Goal: Transaction & Acquisition: Book appointment/travel/reservation

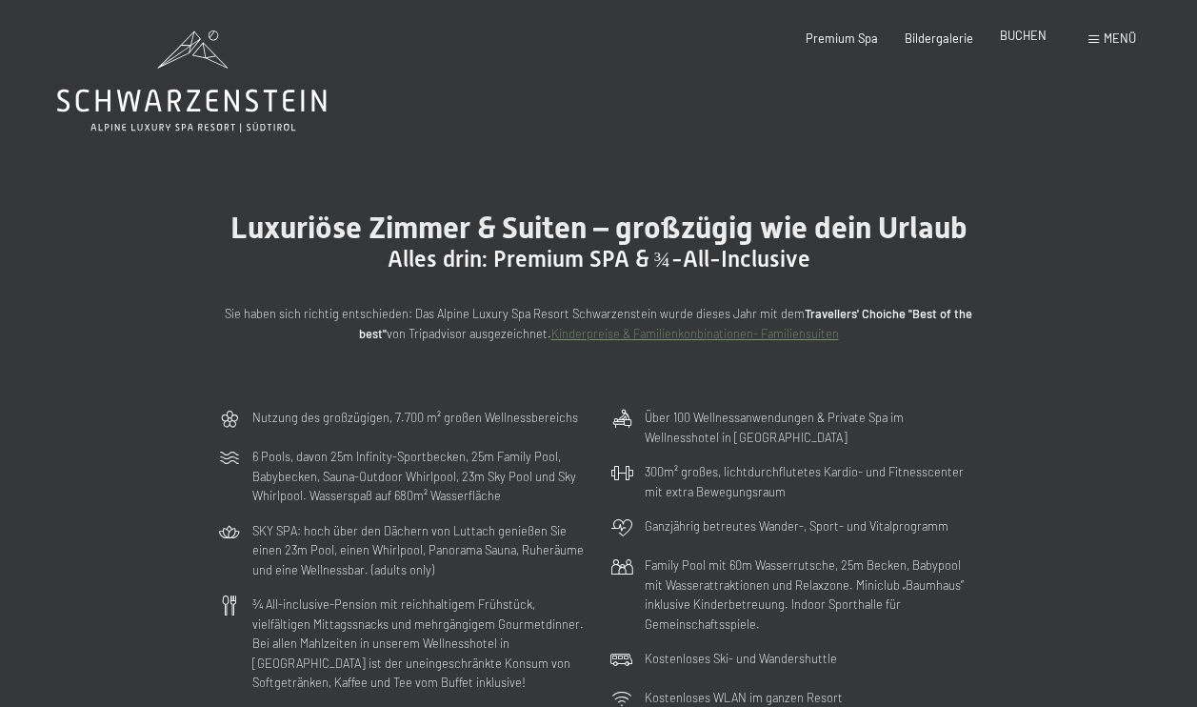
click at [1022, 37] on span "BUCHEN" at bounding box center [1023, 35] width 47 height 15
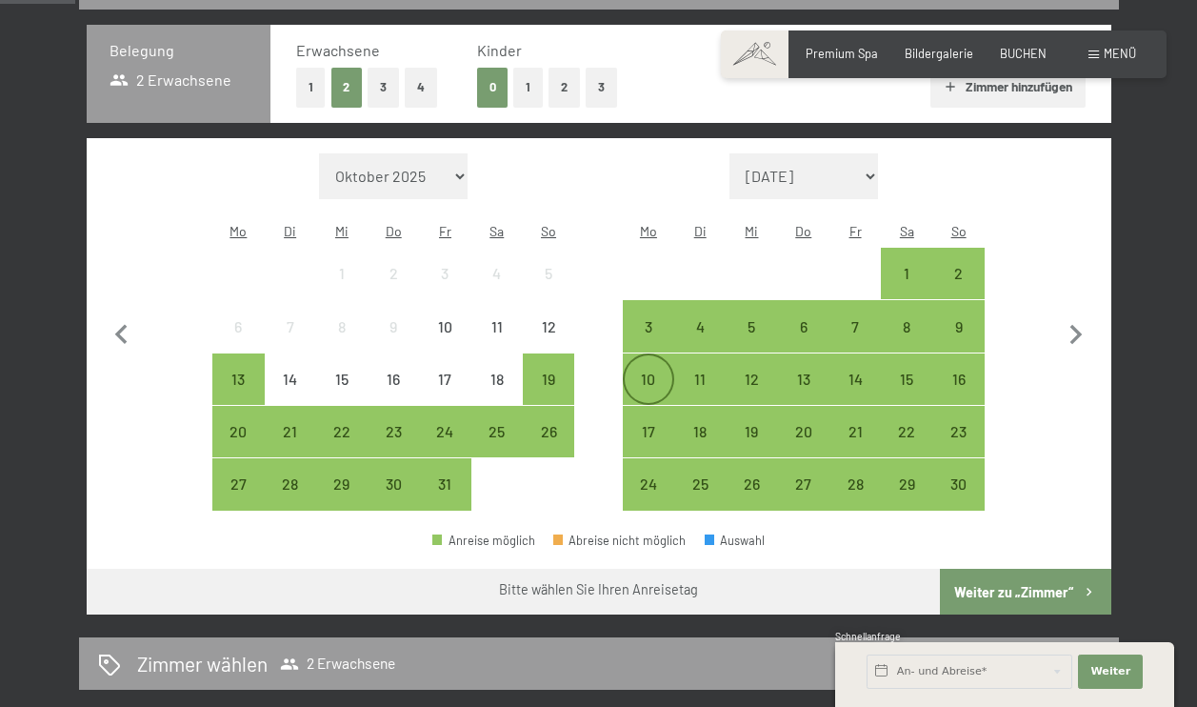
scroll to position [408, 0]
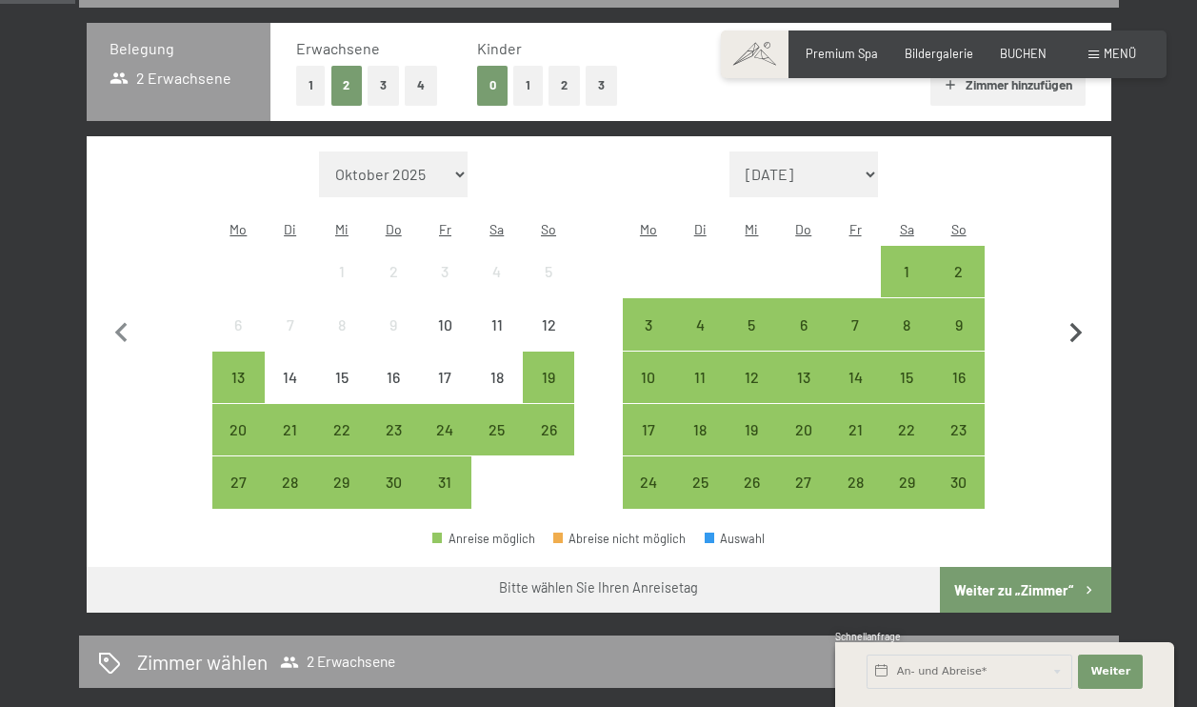
click at [1070, 314] on icon "button" at bounding box center [1076, 333] width 40 height 40
select select "[DATE]"
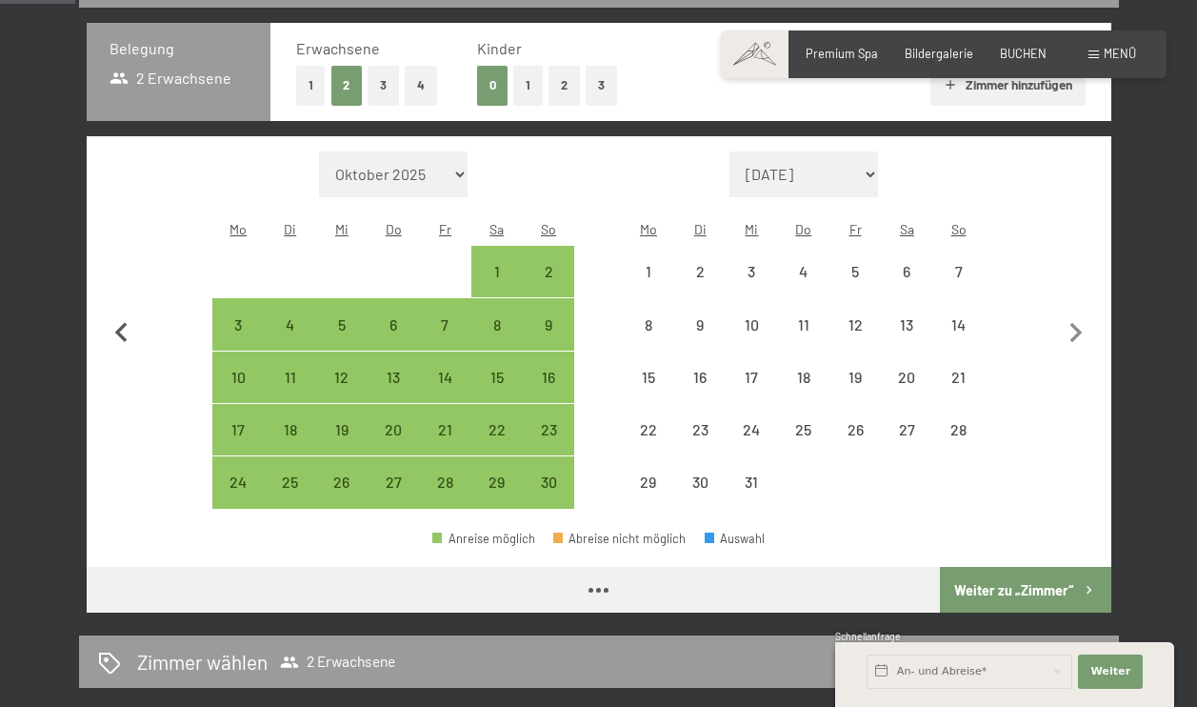
select select "[DATE]"
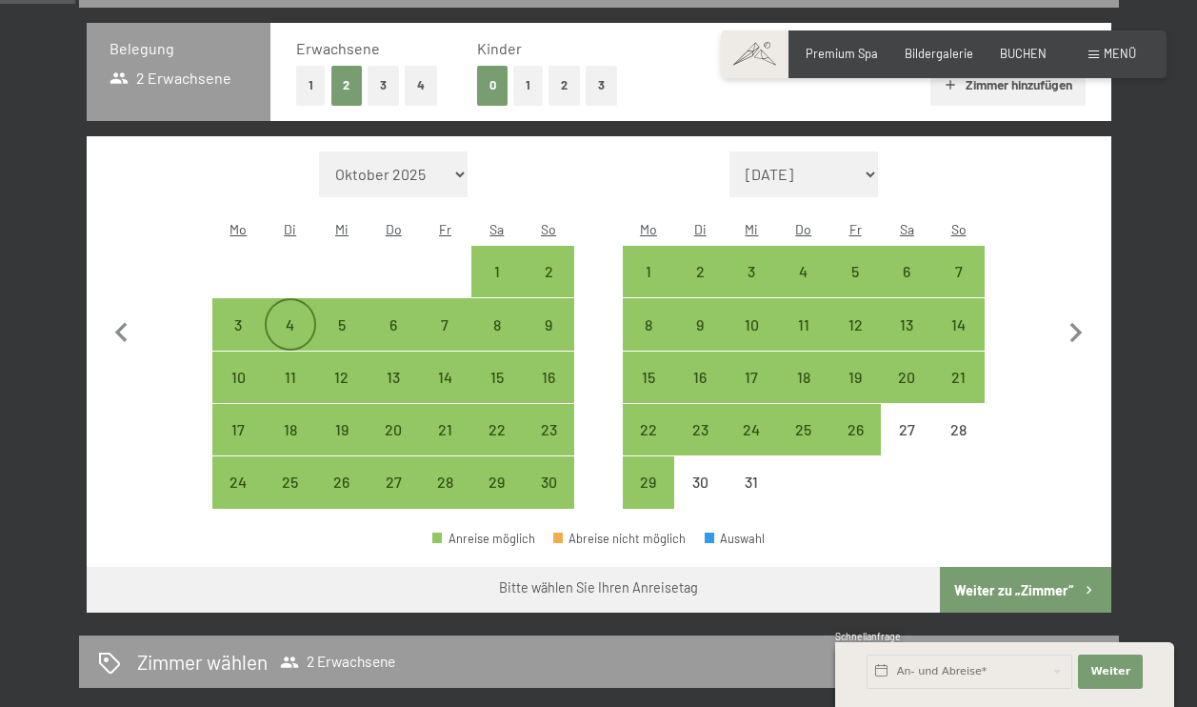
click at [287, 317] on div "4" at bounding box center [291, 341] width 48 height 48
select select "[DATE]"
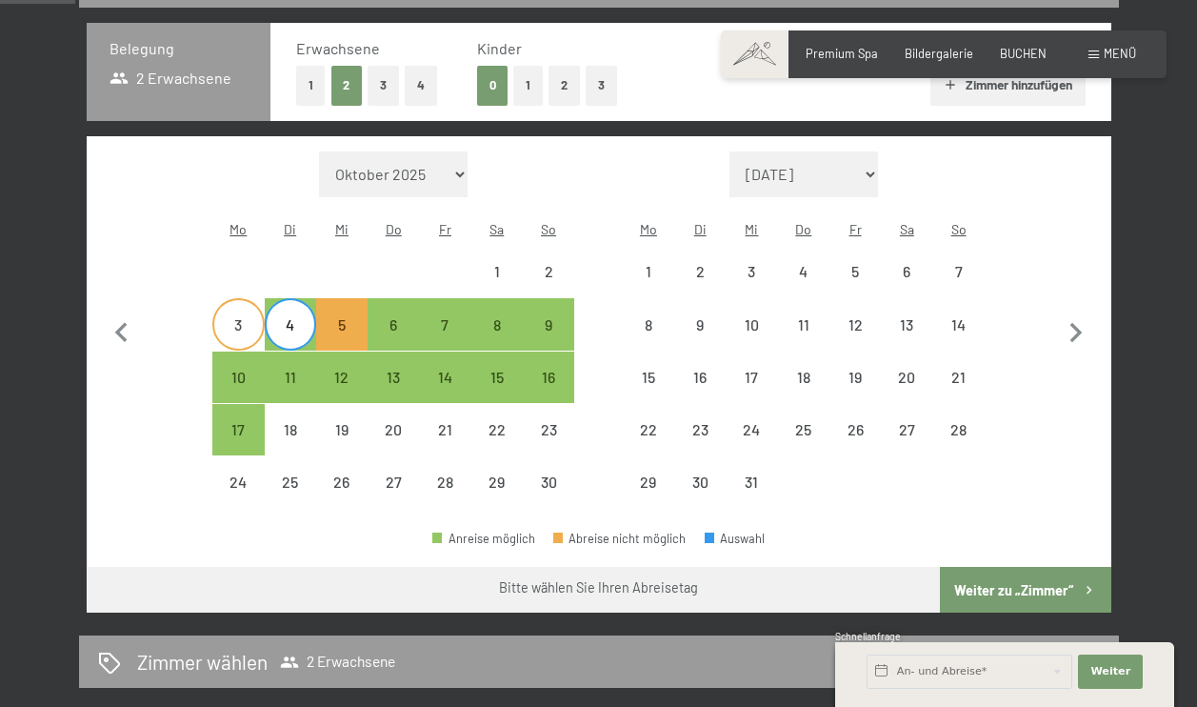
click at [235, 317] on div "3" at bounding box center [238, 341] width 48 height 48
select select "[DATE]"
click at [235, 317] on div "3" at bounding box center [238, 341] width 48 height 48
select select "[DATE]"
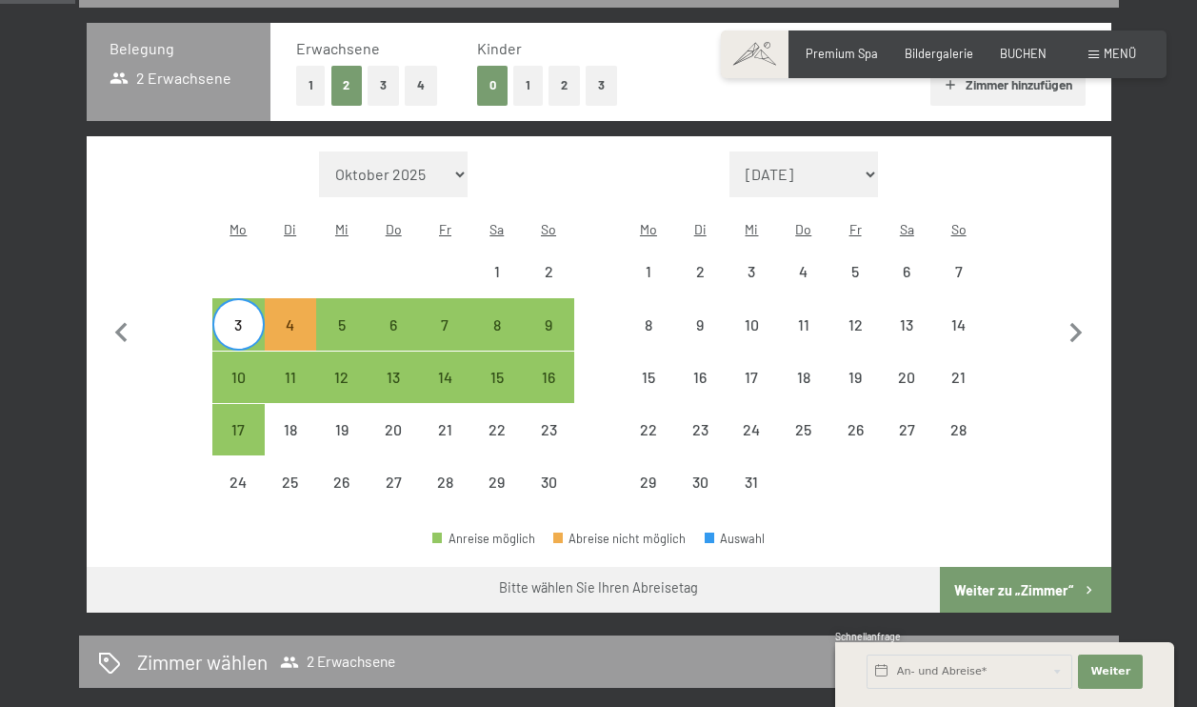
select select "[DATE]"
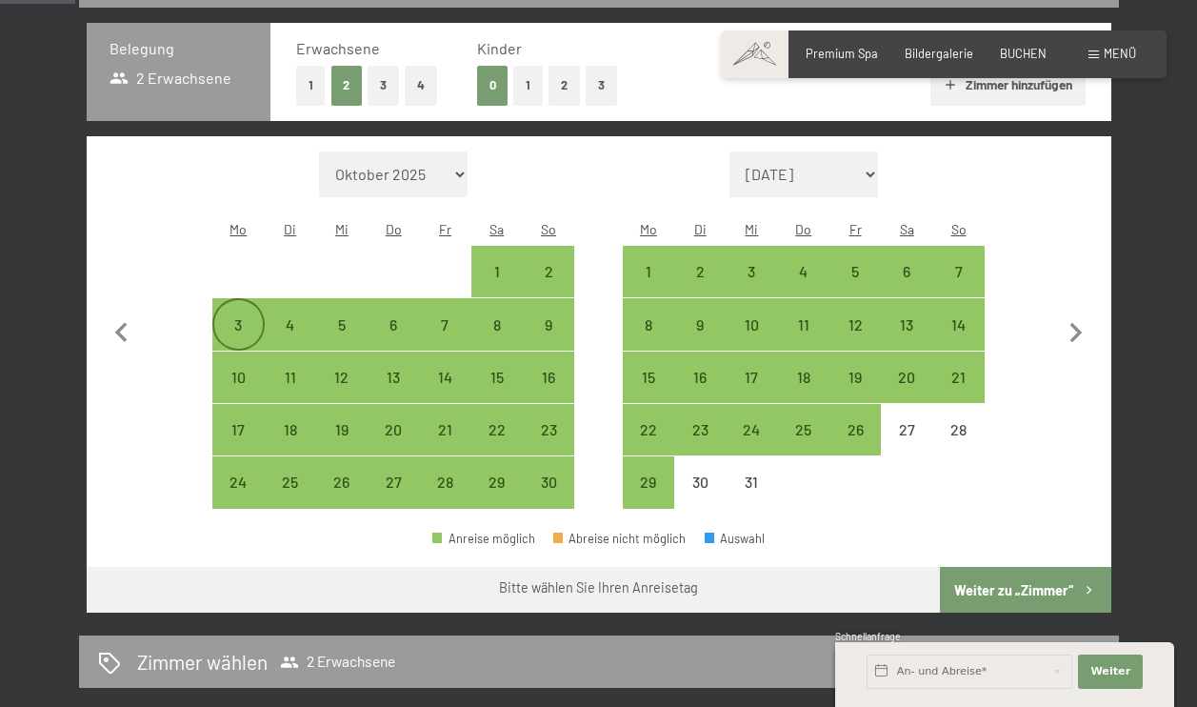
click at [235, 317] on div "3" at bounding box center [238, 341] width 48 height 48
select select "[DATE]"
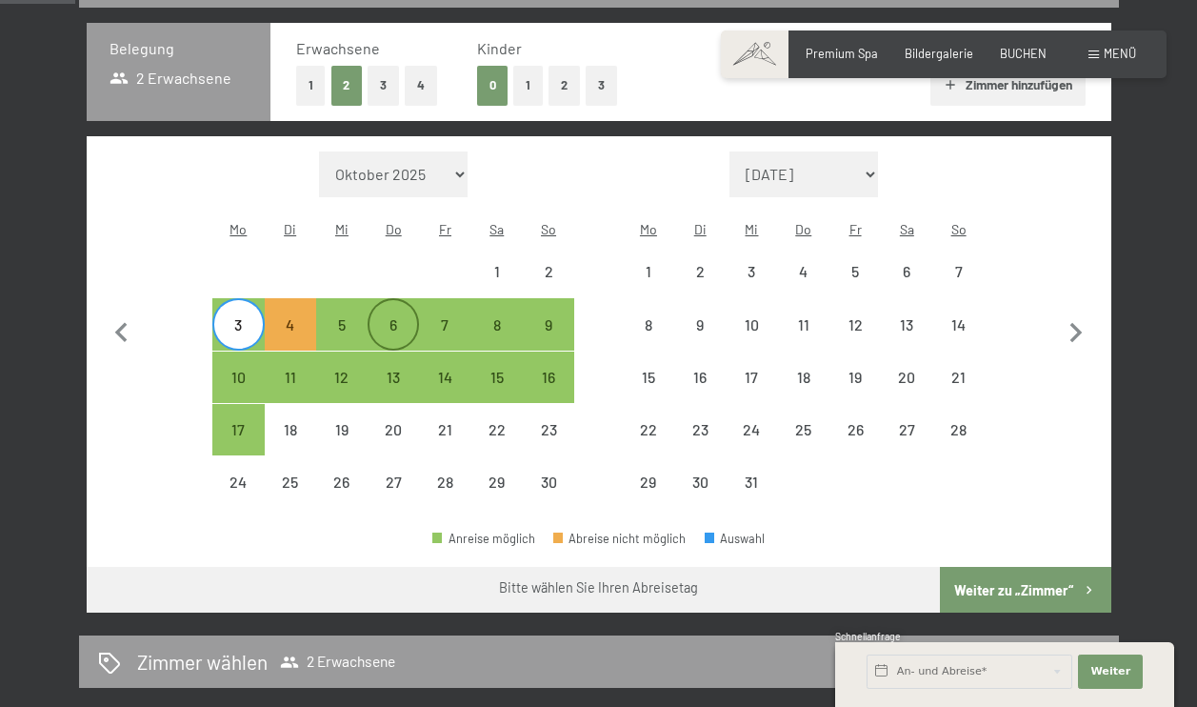
click at [382, 317] on div "6" at bounding box center [393, 341] width 48 height 48
select select "[DATE]"
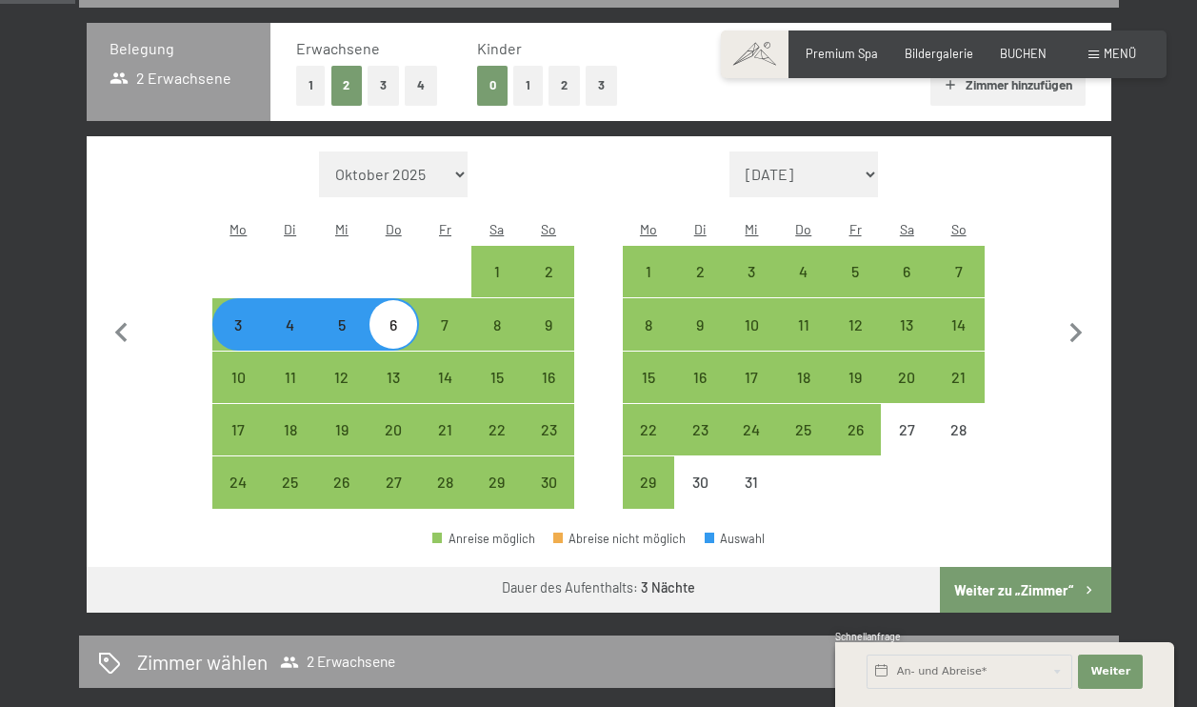
click at [382, 317] on div "6" at bounding box center [393, 341] width 48 height 48
select select "[DATE]"
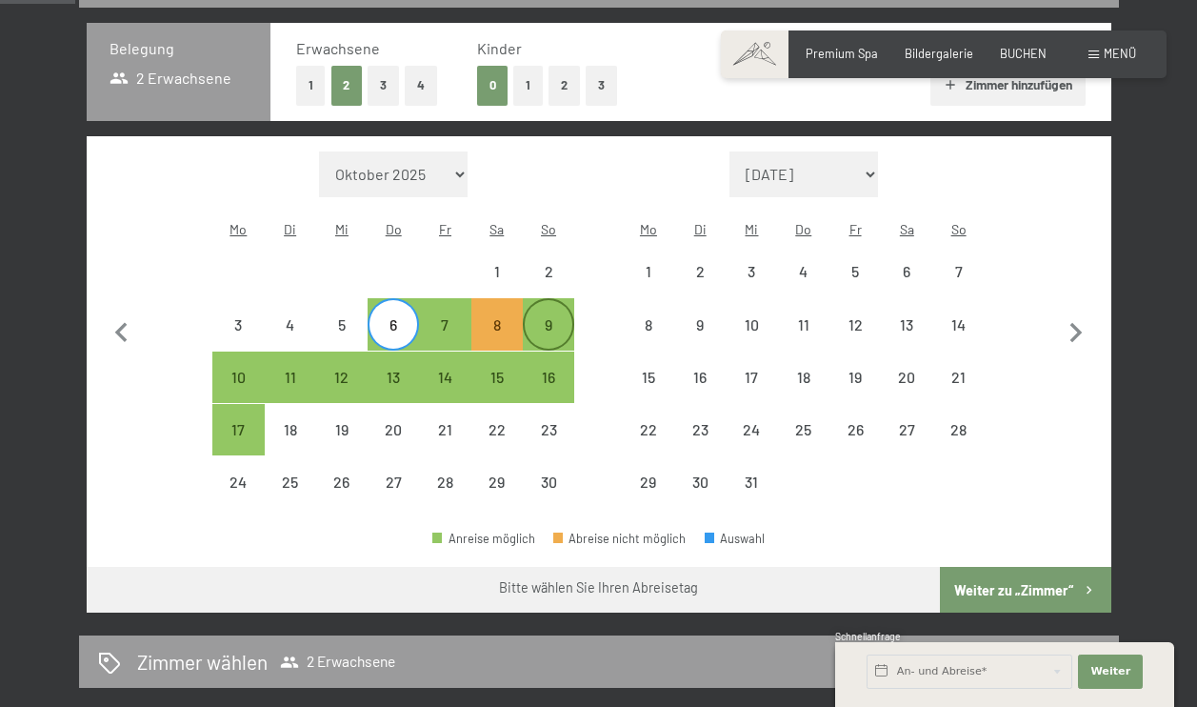
click at [546, 300] on div "9" at bounding box center [549, 324] width 48 height 48
select select "[DATE]"
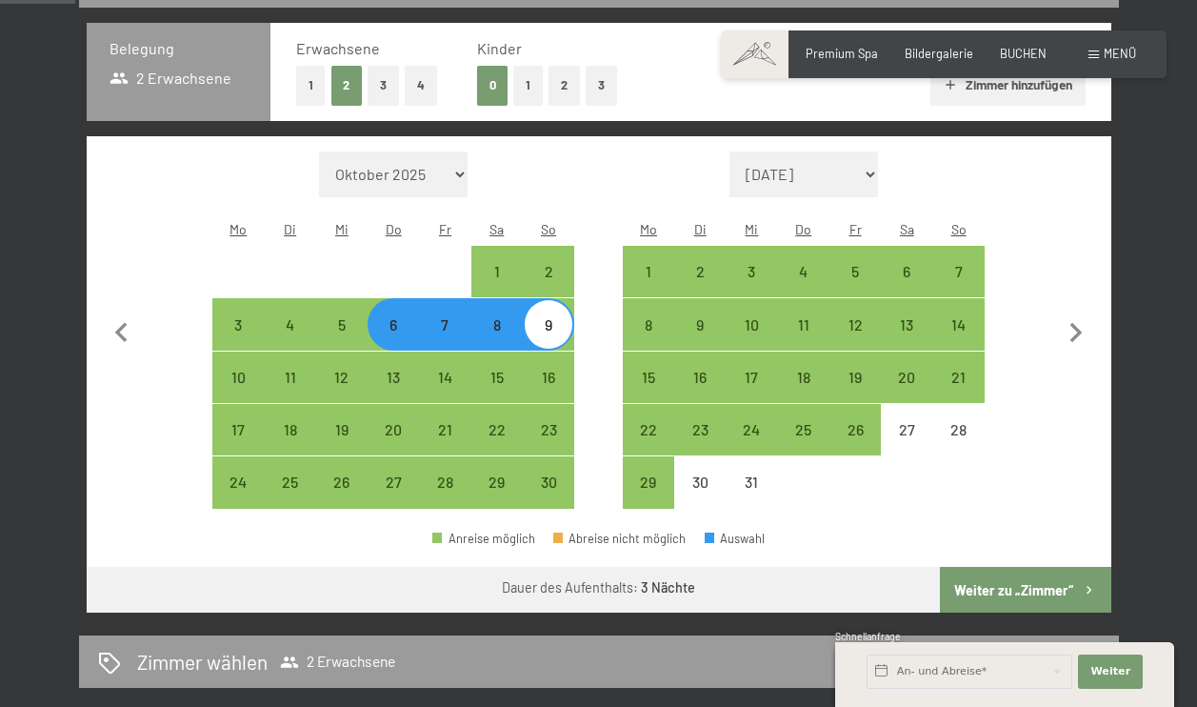
click at [996, 567] on button "Weiter zu „Zimmer“" at bounding box center [1025, 590] width 170 height 46
select select "[DATE]"
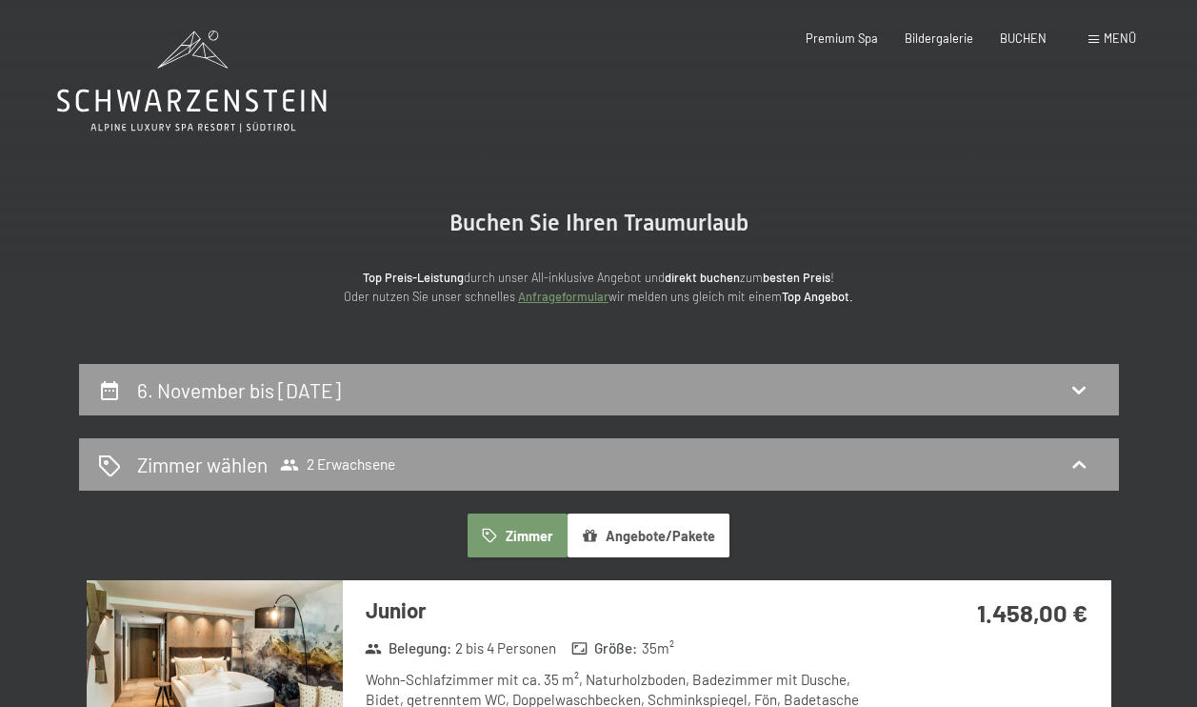
scroll to position [0, 0]
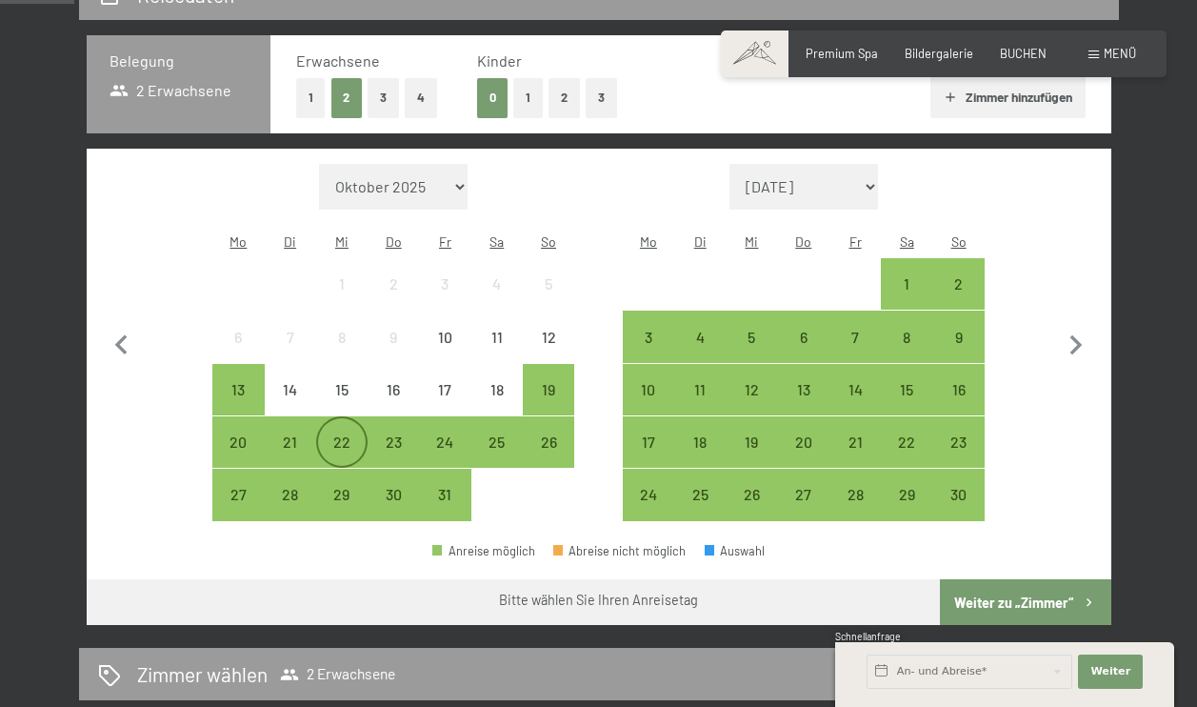
scroll to position [396, 0]
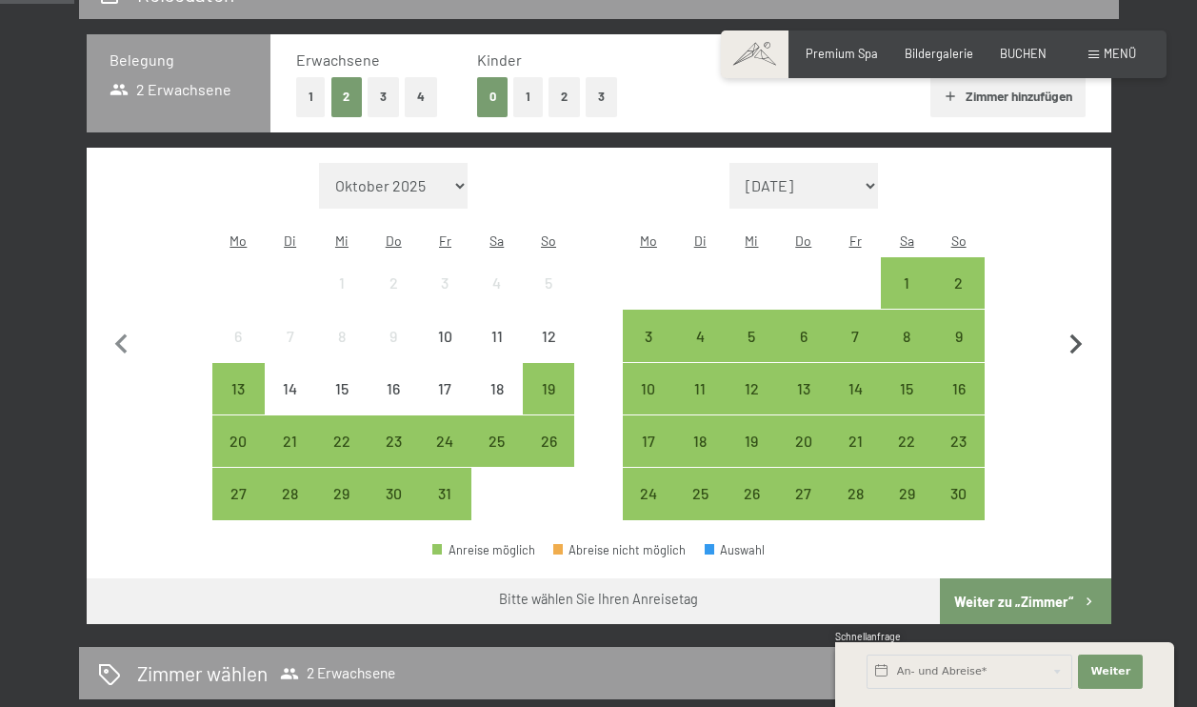
click at [1067, 325] on icon "button" at bounding box center [1076, 345] width 40 height 40
select select "[DATE]"
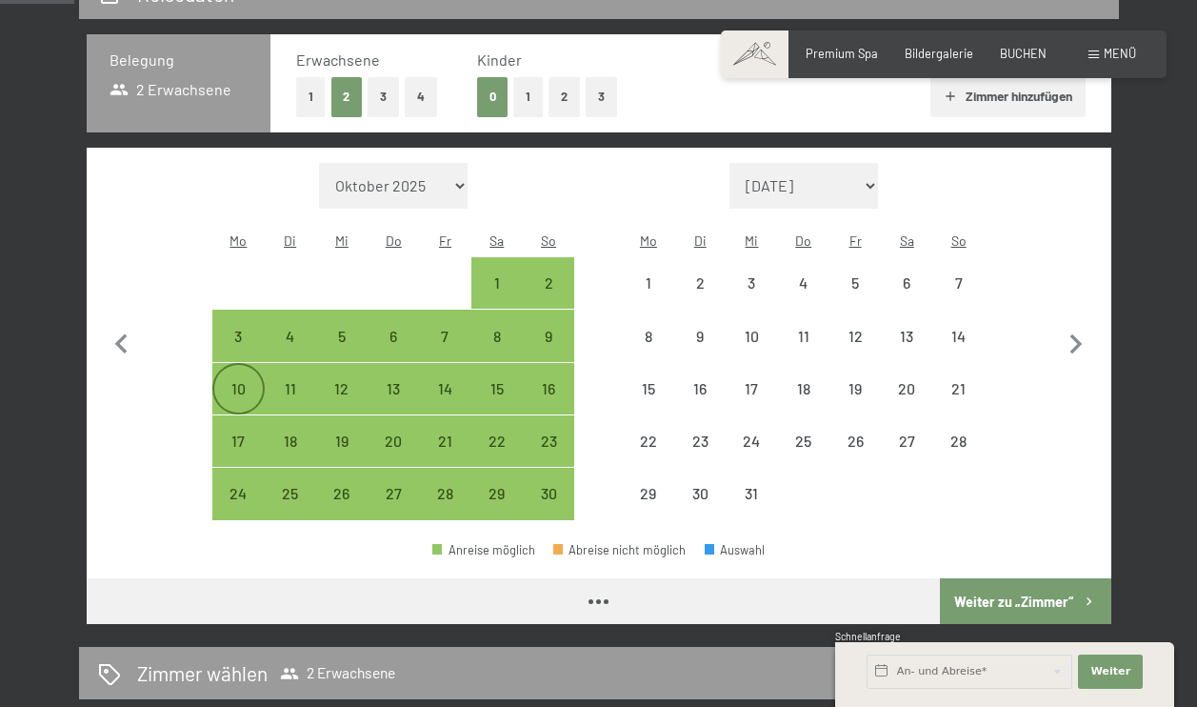
select select "[DATE]"
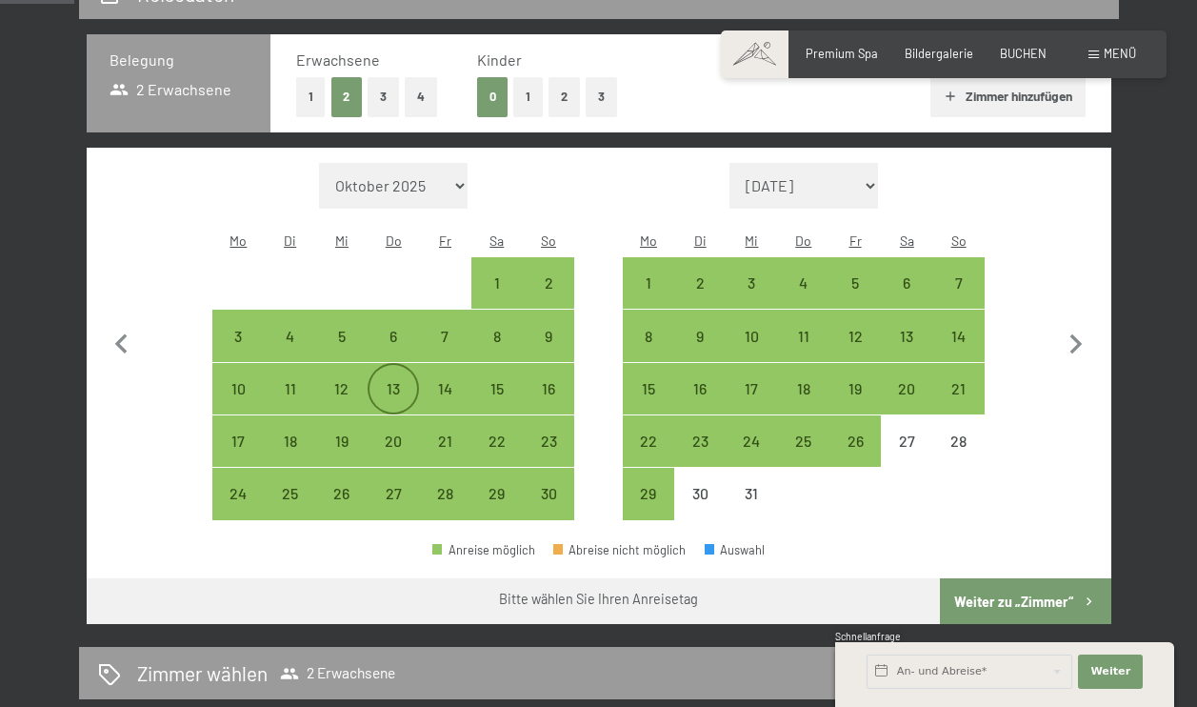
click at [403, 381] on div "13" at bounding box center [393, 405] width 48 height 48
select select "[DATE]"
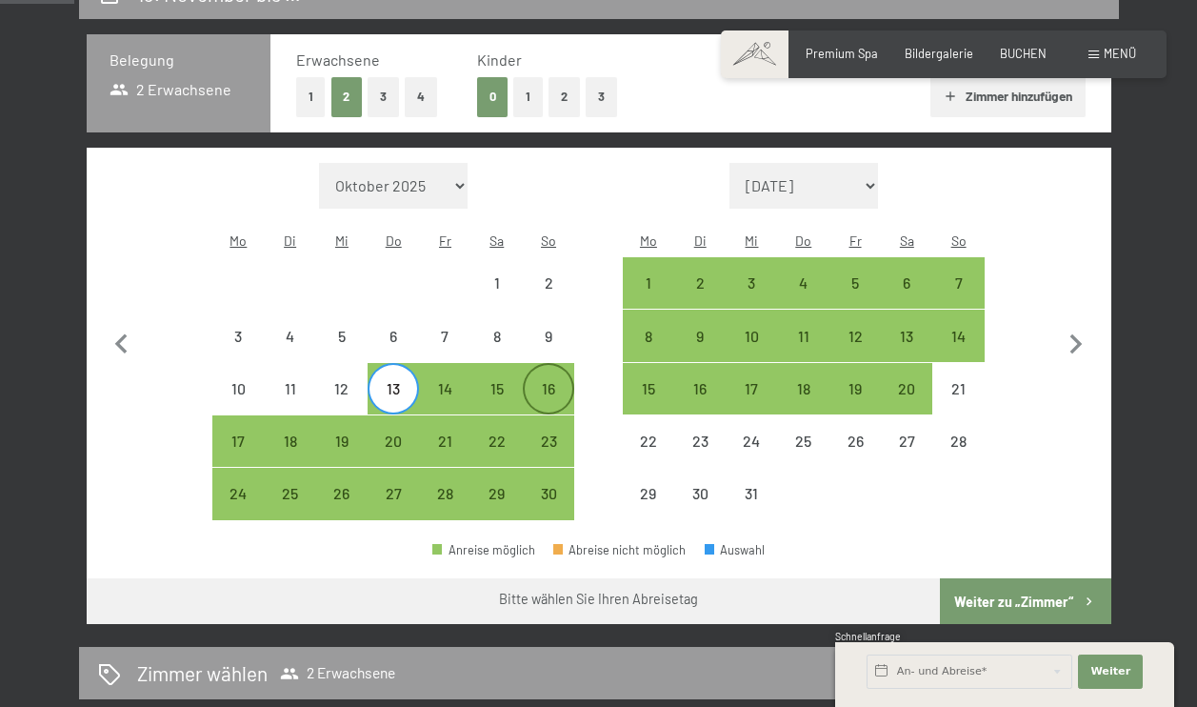
click at [536, 381] on div "16" at bounding box center [549, 405] width 48 height 48
select select "[DATE]"
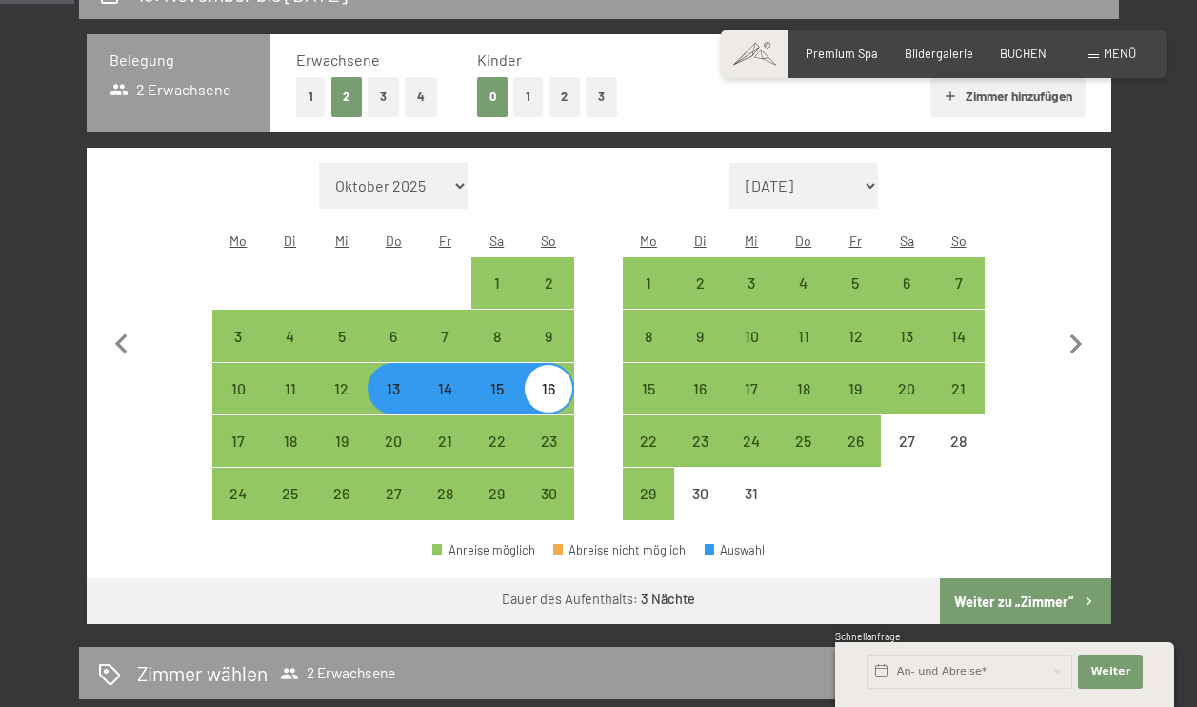
click at [983, 578] on button "Weiter zu „Zimmer“" at bounding box center [1025, 601] width 170 height 46
select select "[DATE]"
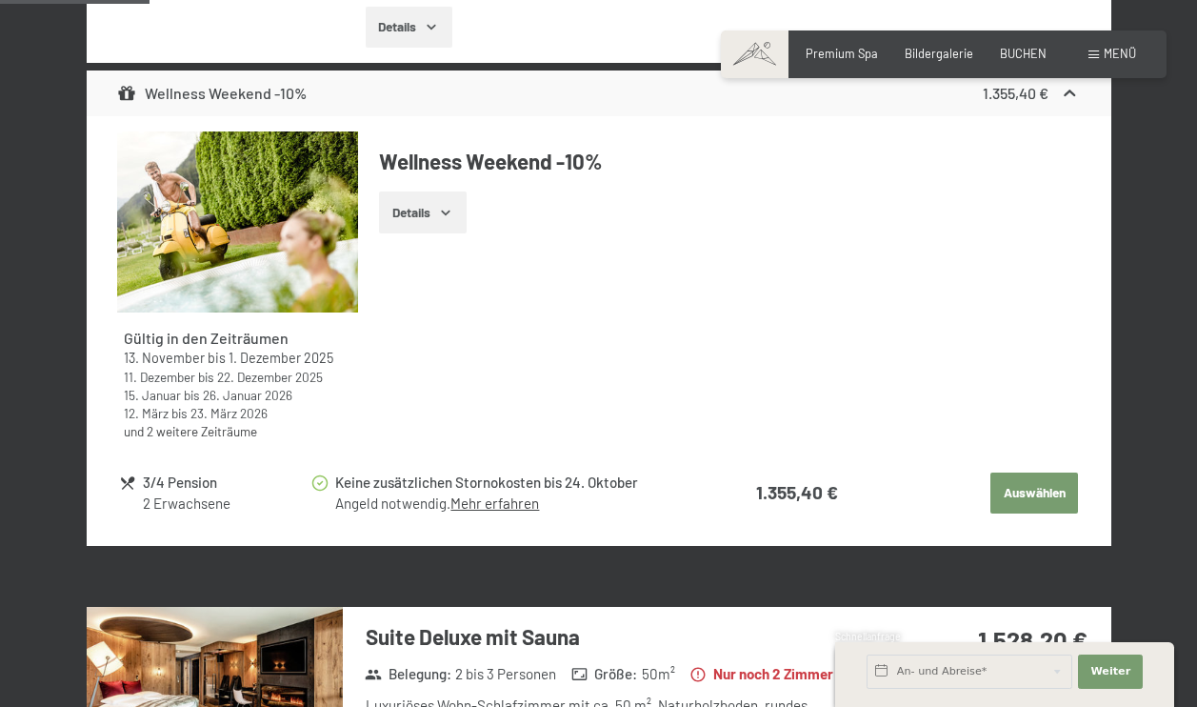
scroll to position [825, 0]
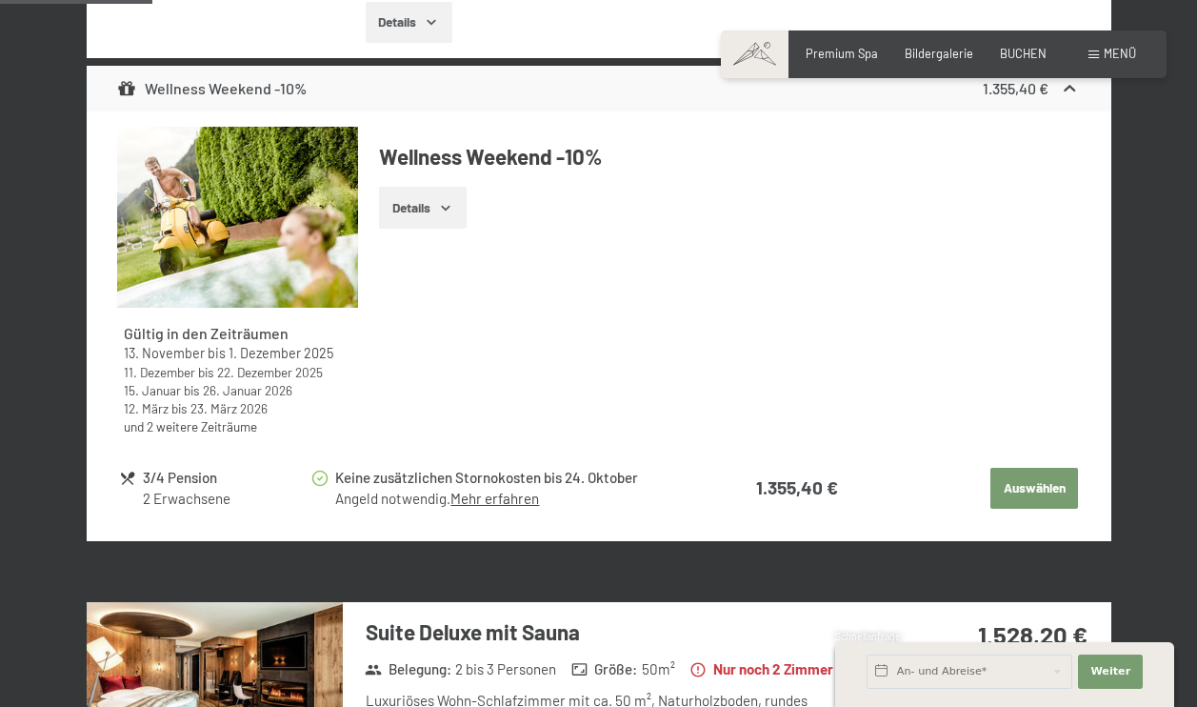
click at [456, 197] on button "Details" at bounding box center [422, 208] width 87 height 42
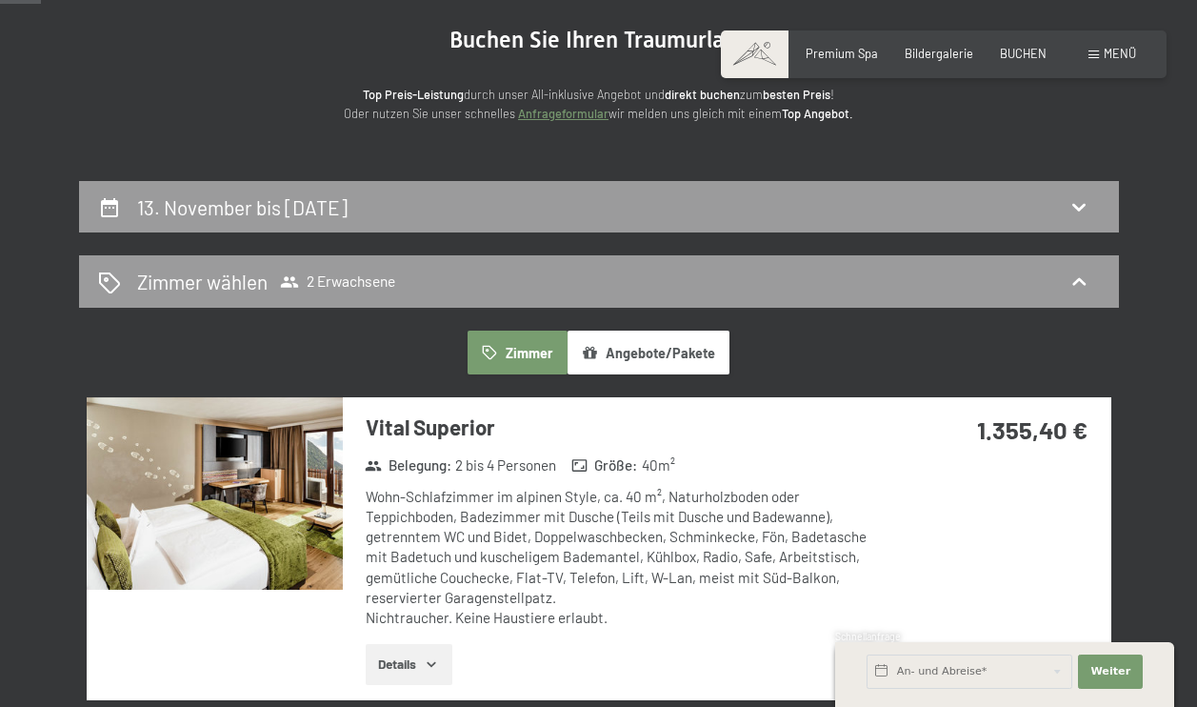
scroll to position [161, 0]
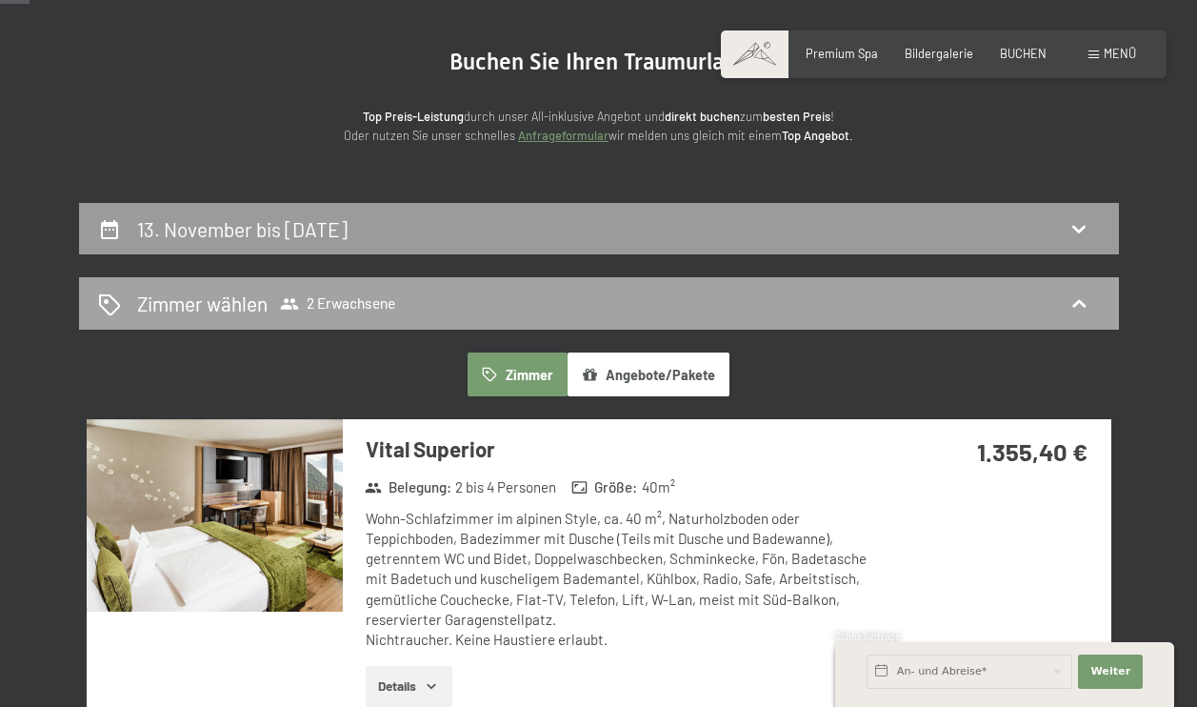
click at [345, 287] on div "Zimmer wählen 2 Erwachsene" at bounding box center [599, 303] width 1040 height 52
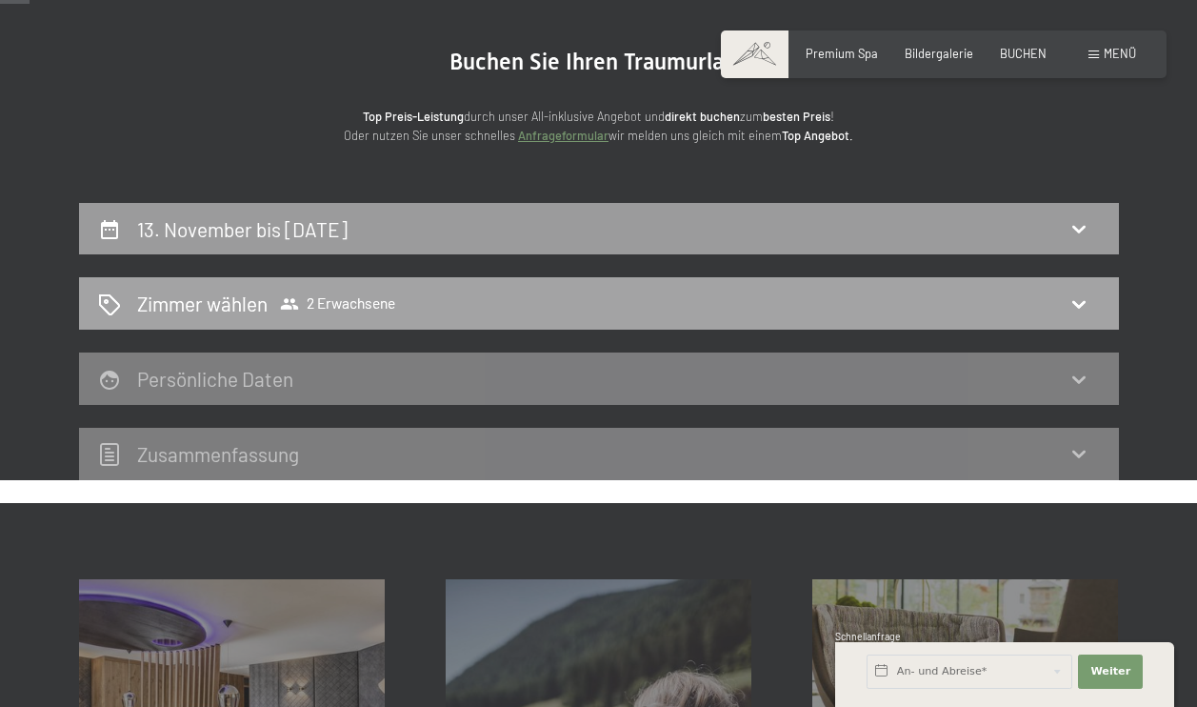
click at [358, 303] on span "2 Erwachsene" at bounding box center [337, 303] width 115 height 19
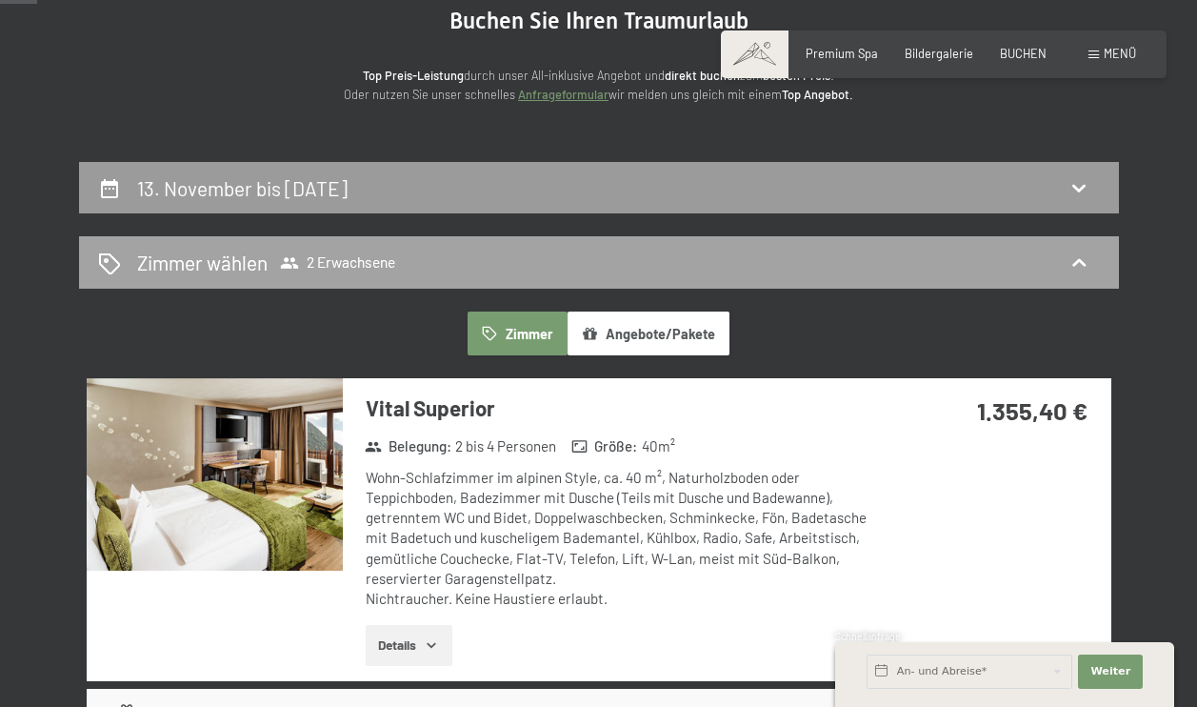
scroll to position [203, 0]
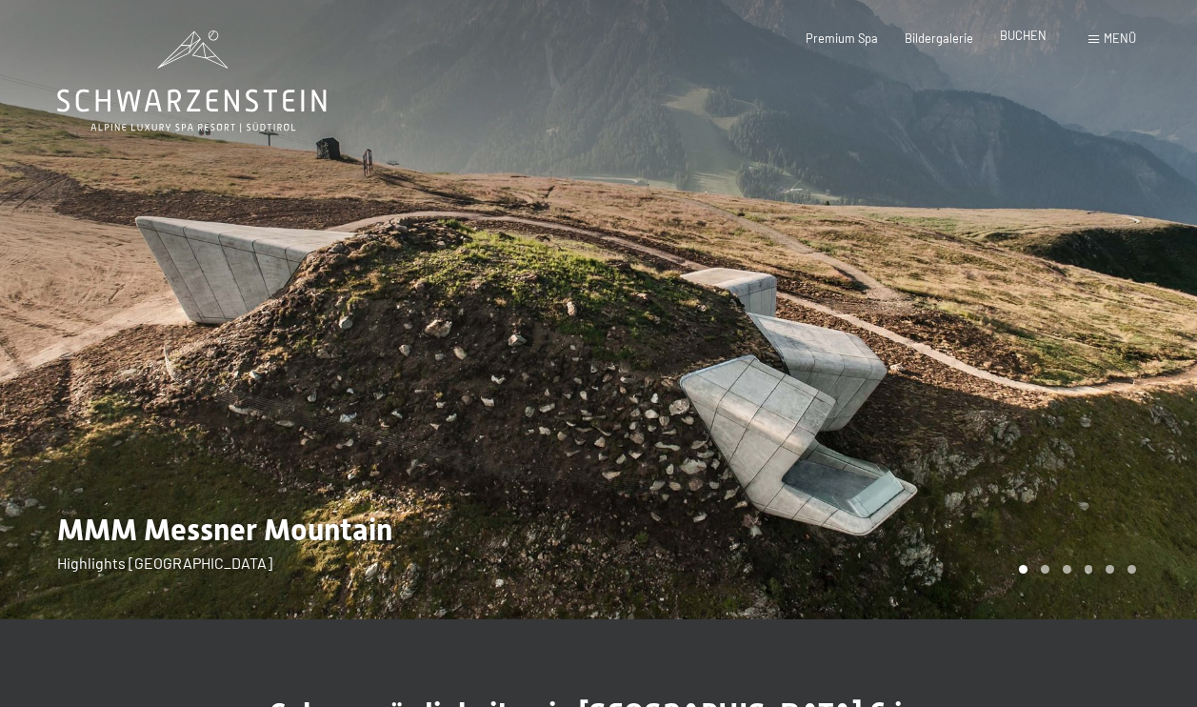
click at [1027, 30] on span "BUCHEN" at bounding box center [1023, 35] width 47 height 15
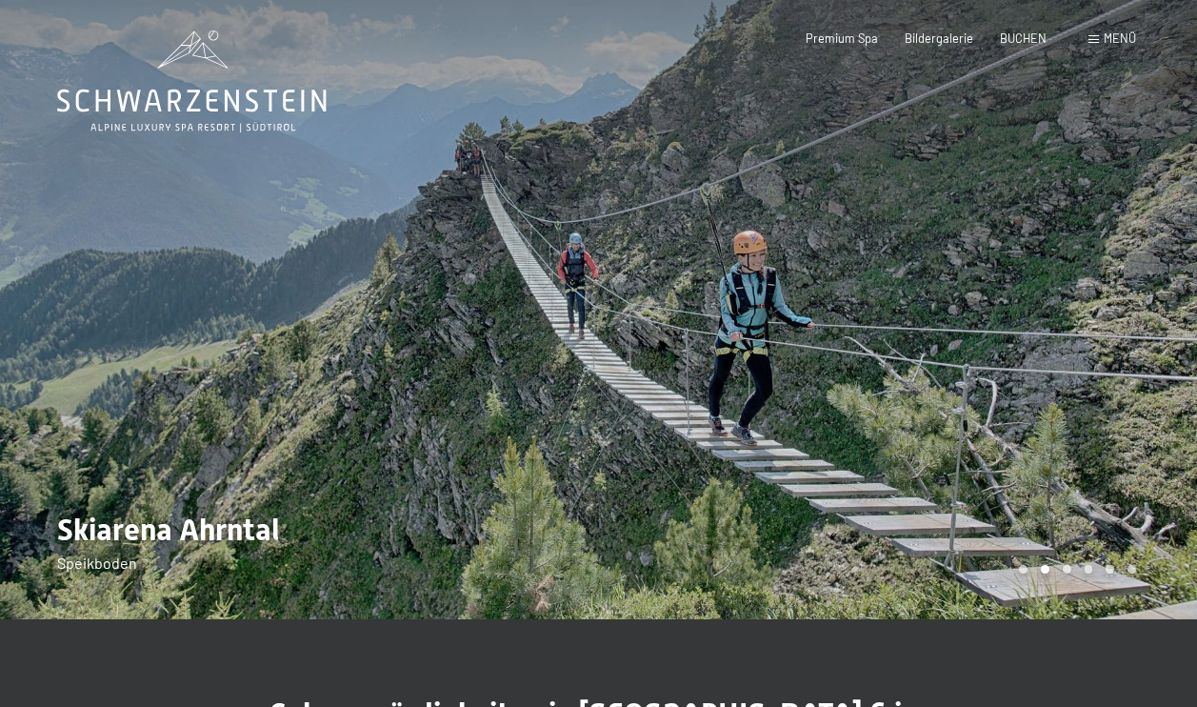
click at [997, 32] on div "Premium Spa Bildergalerie BUCHEN" at bounding box center [912, 38] width 322 height 17
click at [1009, 35] on span "BUCHEN" at bounding box center [1023, 35] width 47 height 15
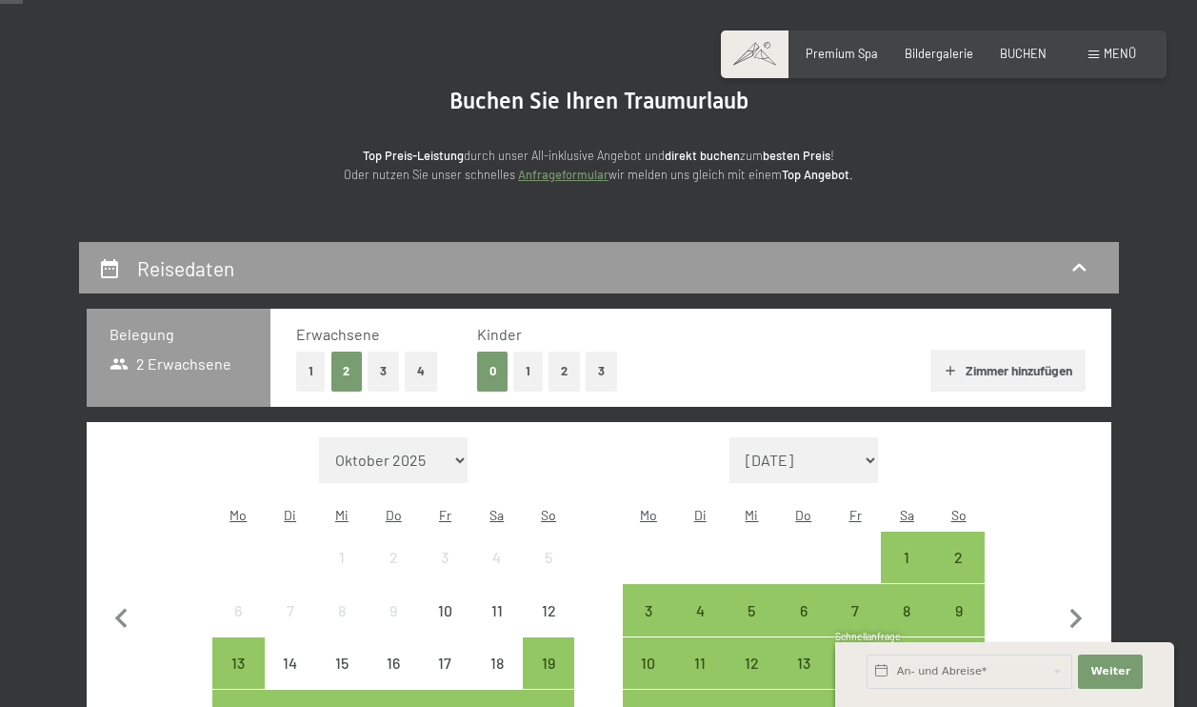
scroll to position [127, 0]
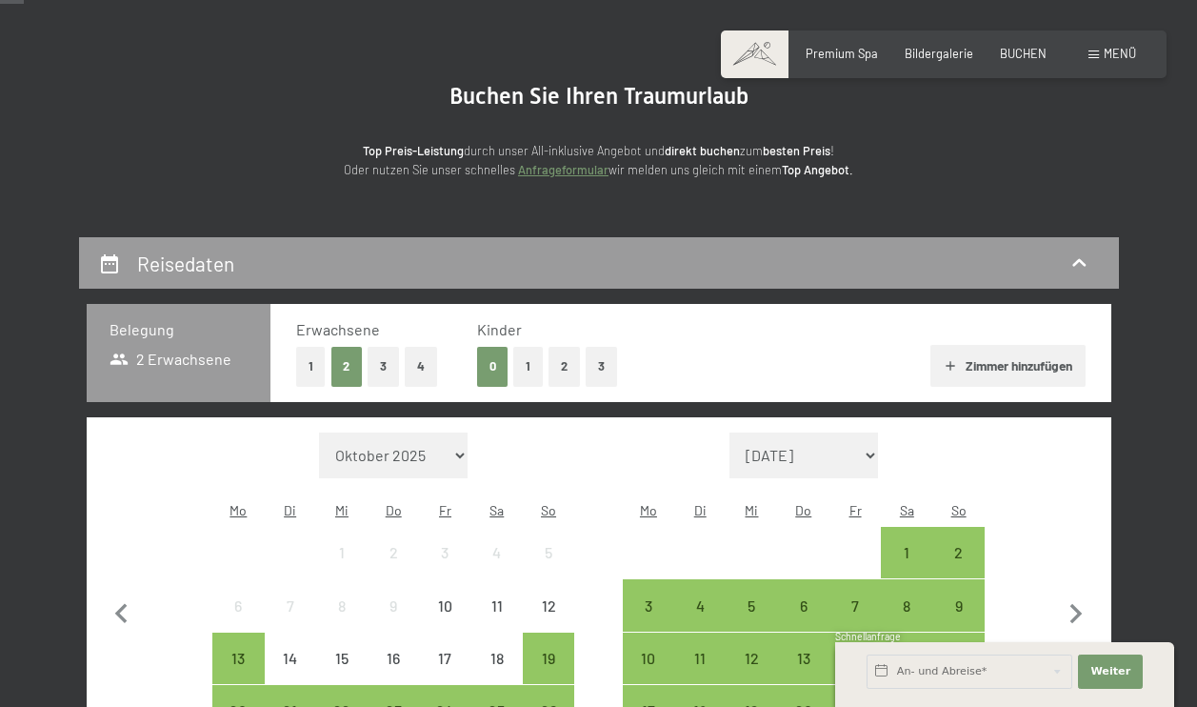
click at [428, 362] on button "4" at bounding box center [421, 366] width 32 height 39
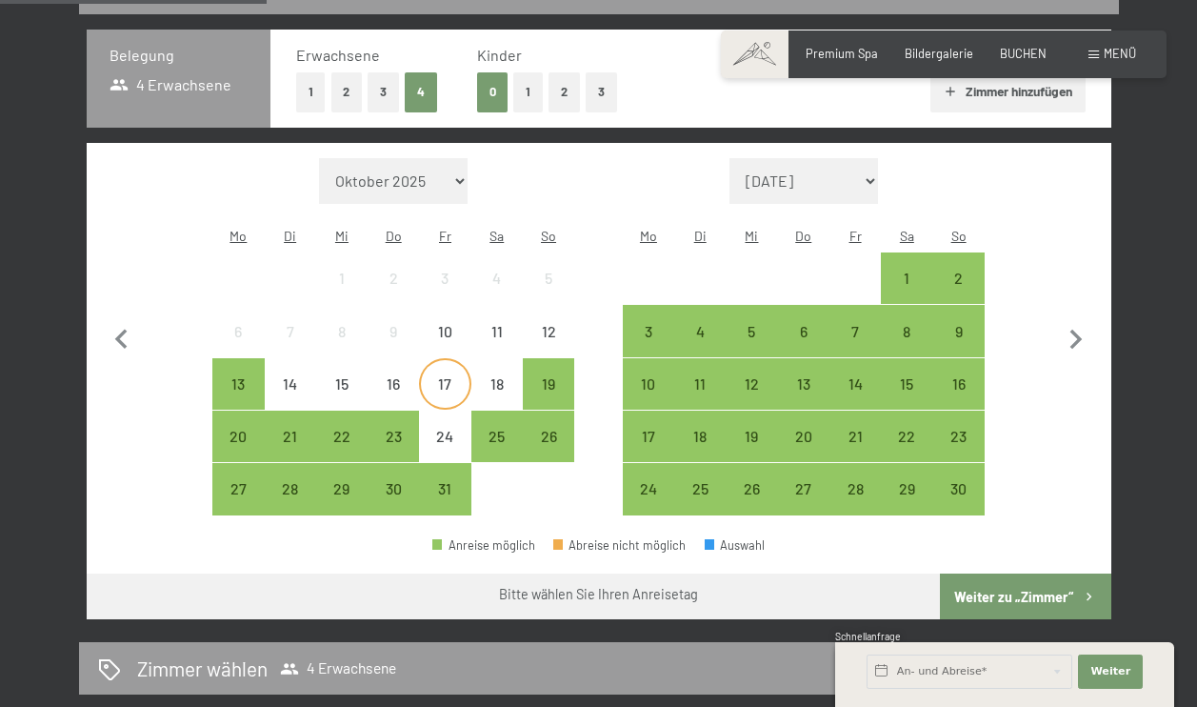
scroll to position [402, 0]
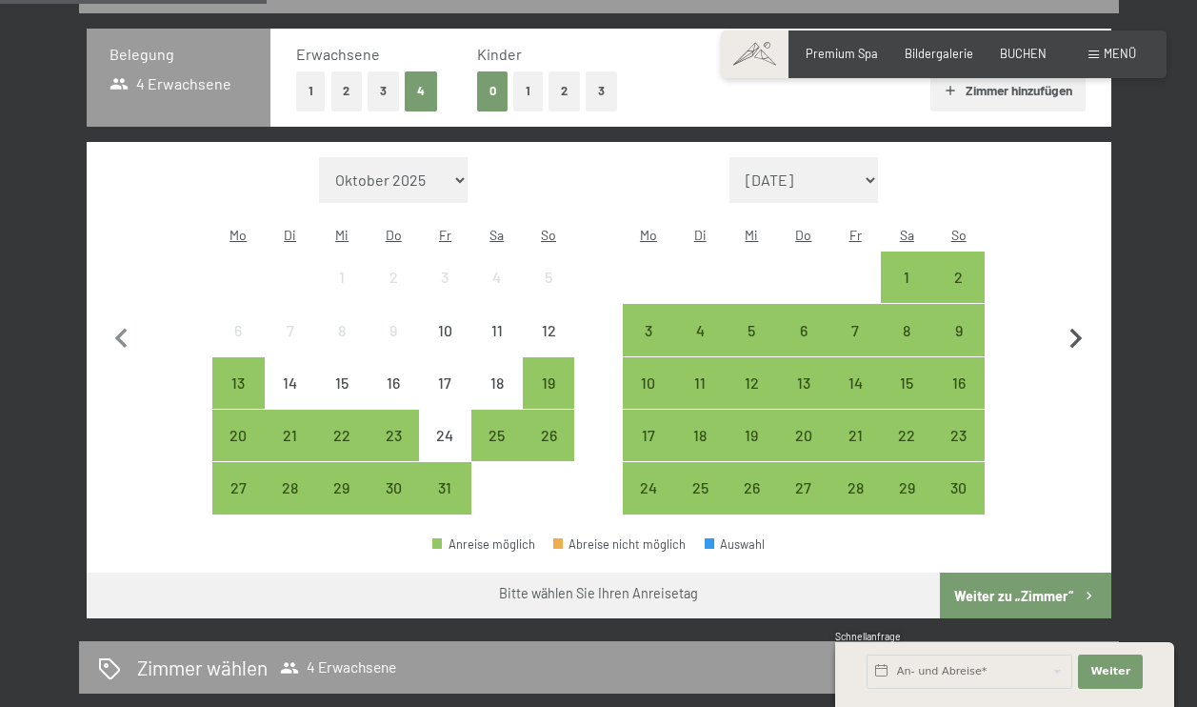
click at [1076, 319] on icon "button" at bounding box center [1076, 339] width 40 height 40
select select "[DATE]"
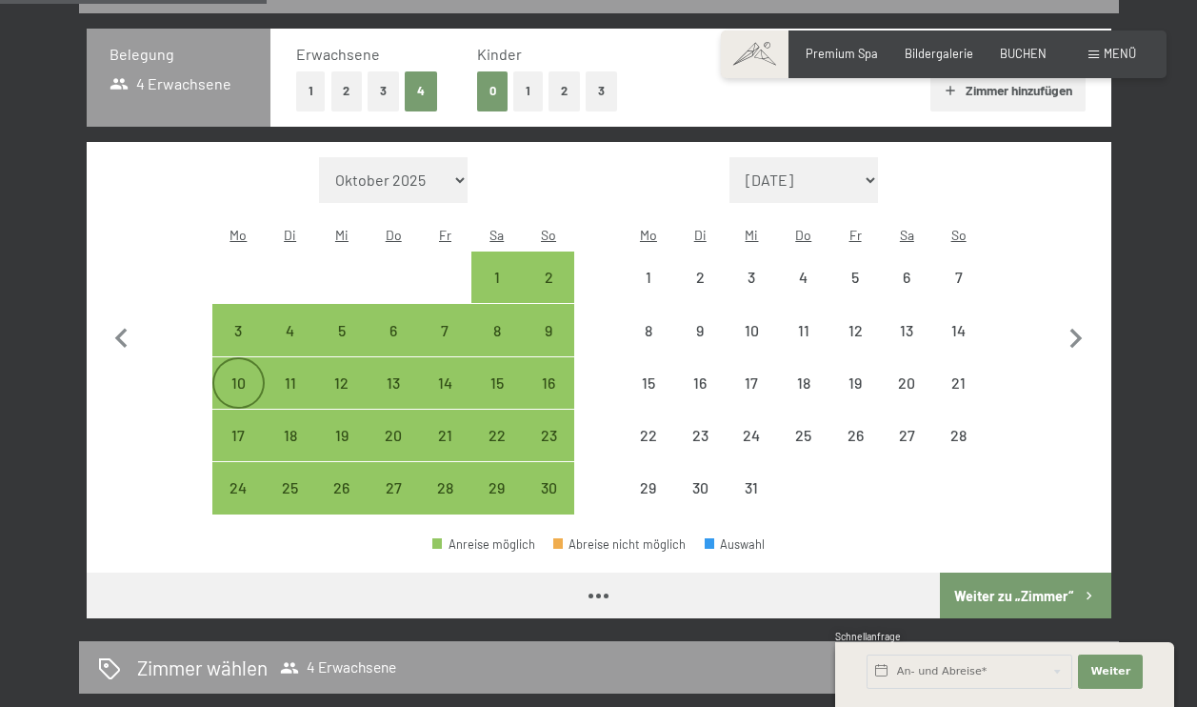
select select "[DATE]"
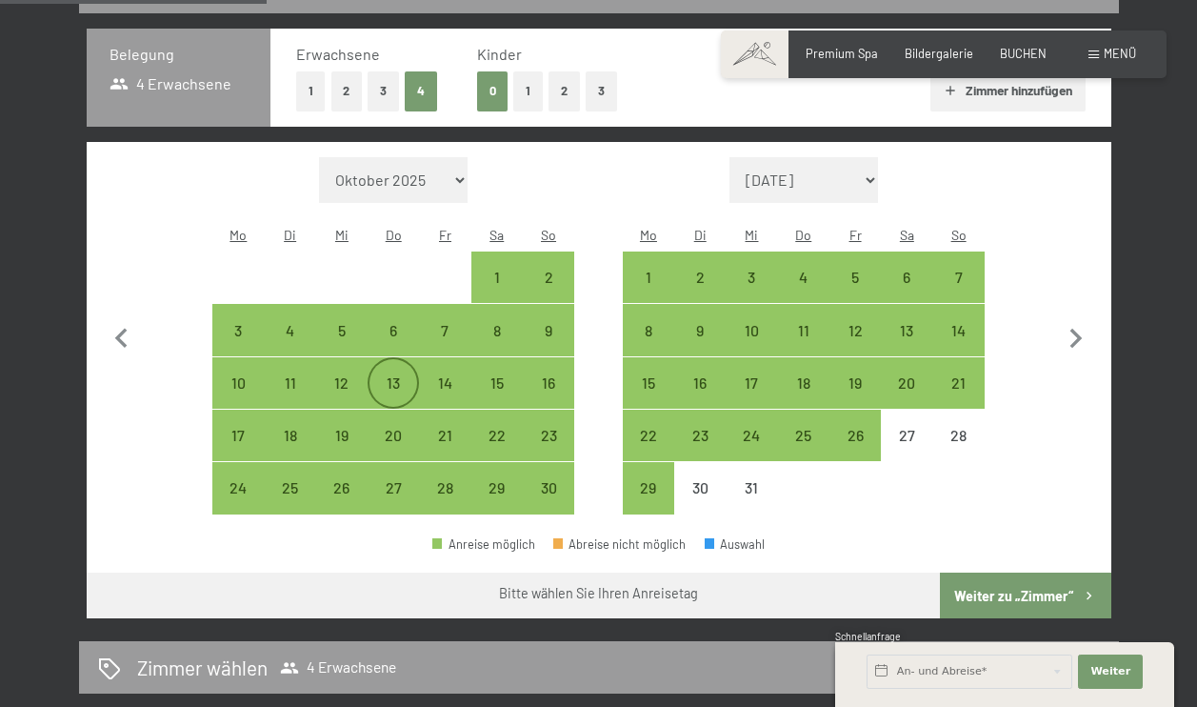
click at [386, 375] on div "13" at bounding box center [393, 399] width 48 height 48
select select "[DATE]"
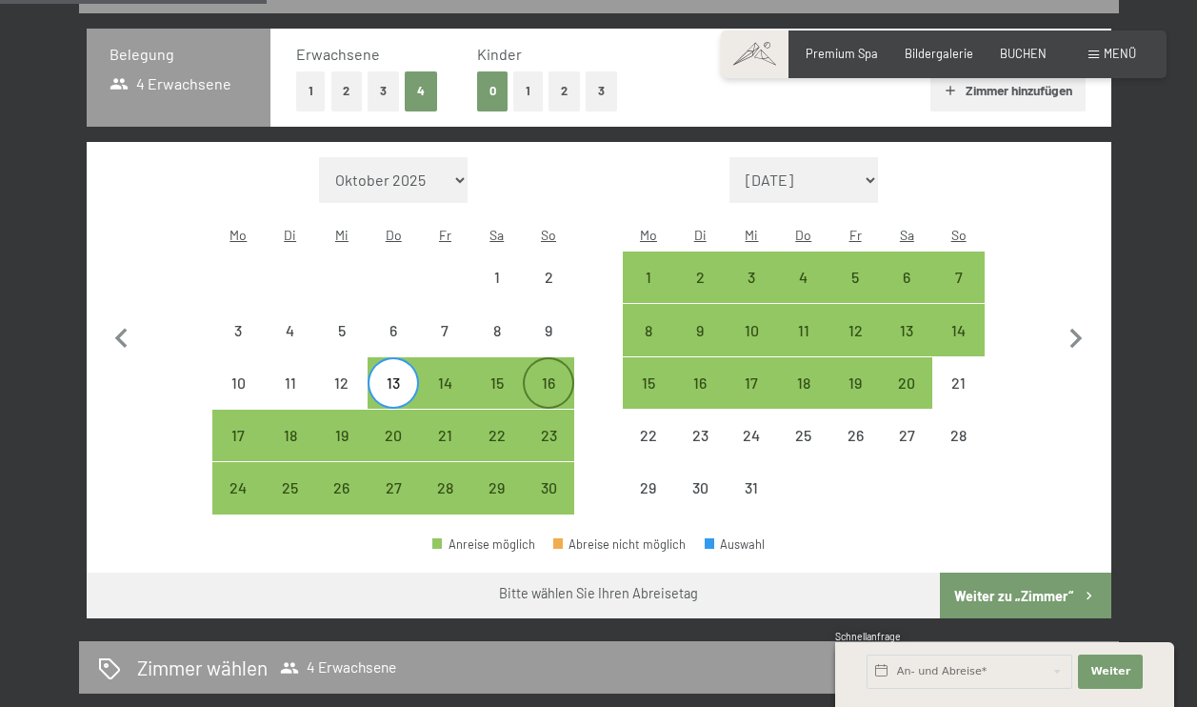
click at [551, 375] on div "16" at bounding box center [549, 399] width 48 height 48
select select "[DATE]"
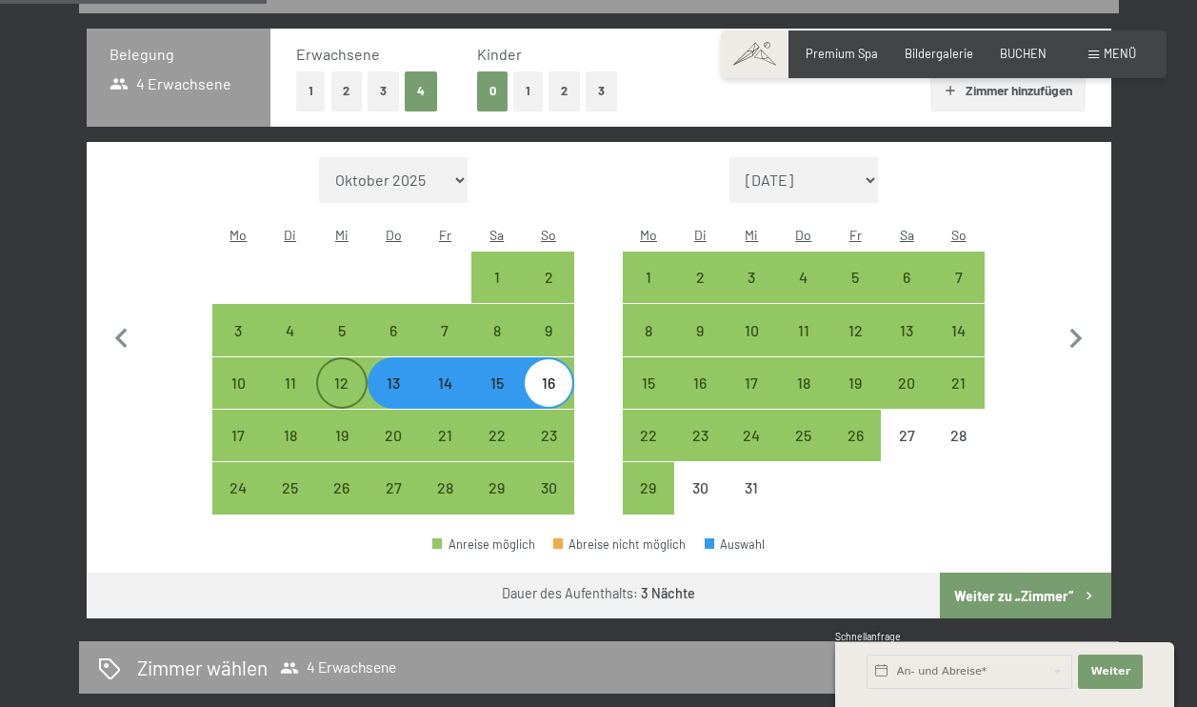
click at [345, 375] on div "12" at bounding box center [342, 399] width 48 height 48
select select "[DATE]"
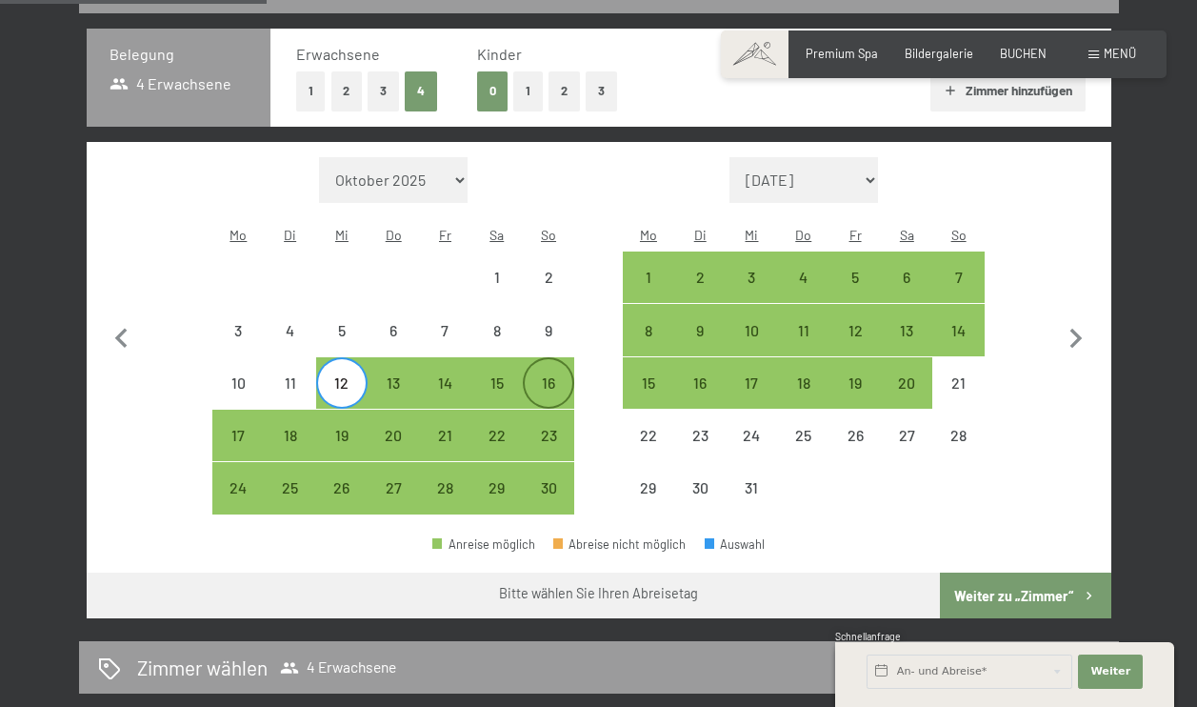
click at [546, 375] on div "16" at bounding box center [549, 399] width 48 height 48
select select "[DATE]"
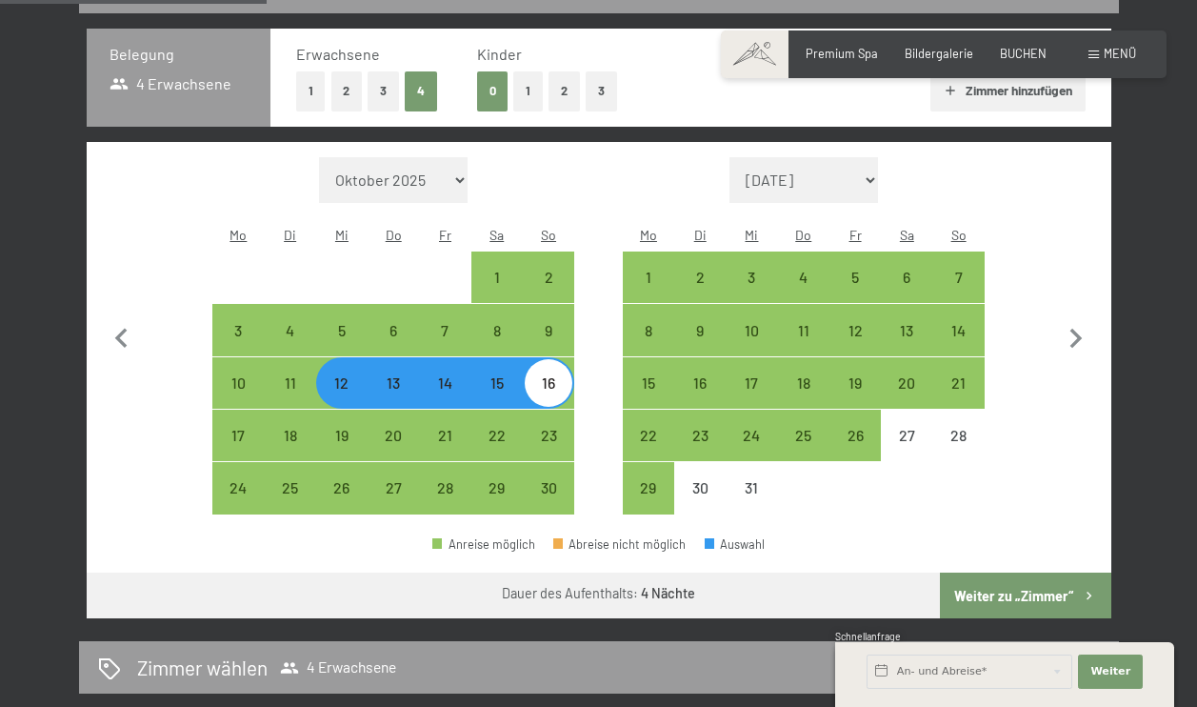
click at [983, 572] on button "Weiter zu „Zimmer“" at bounding box center [1025, 595] width 170 height 46
select select "[DATE]"
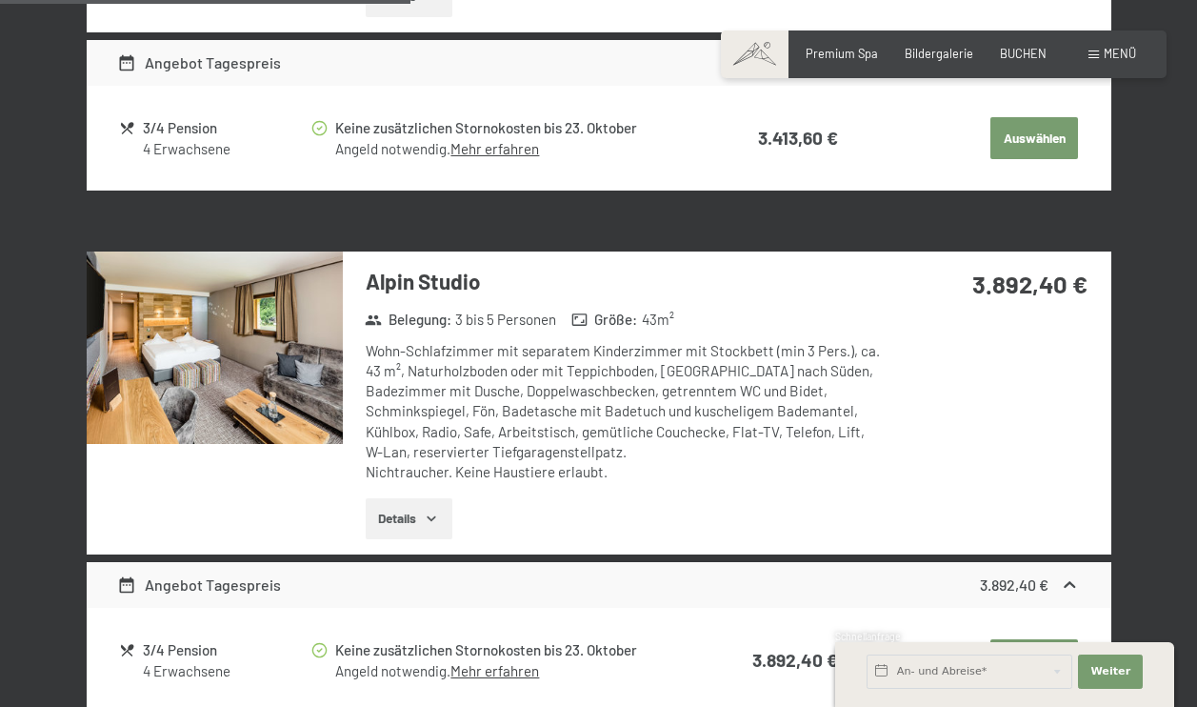
scroll to position [742, 0]
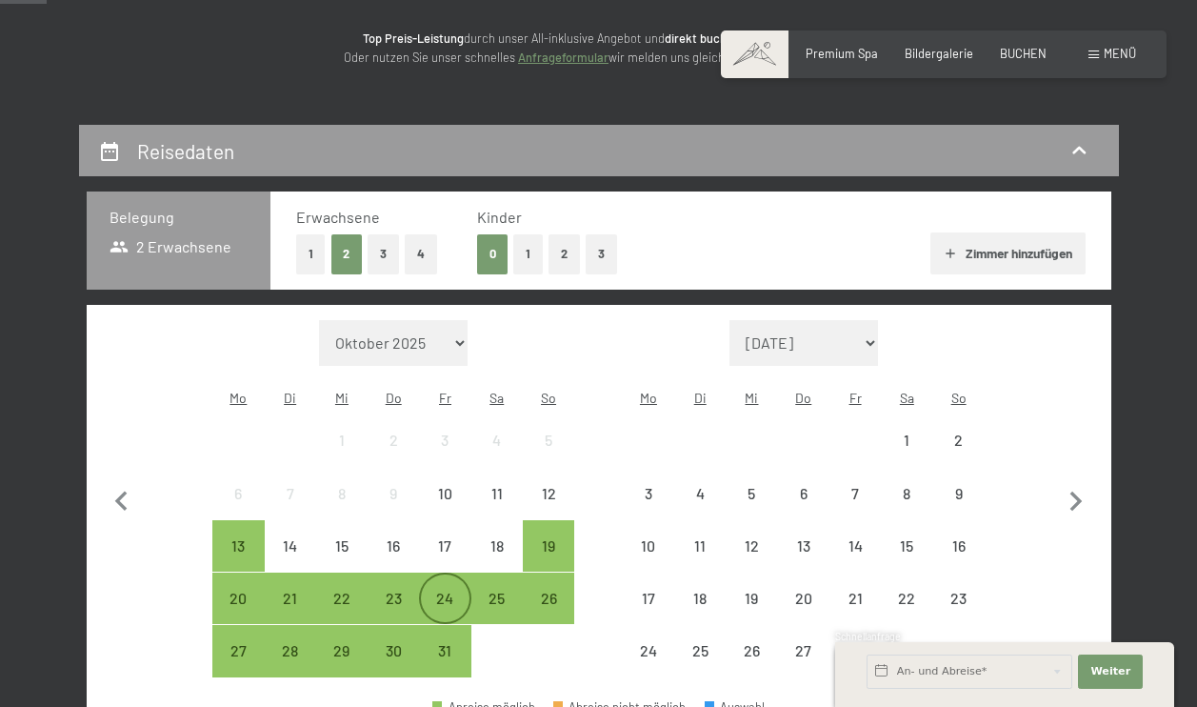
scroll to position [252, 0]
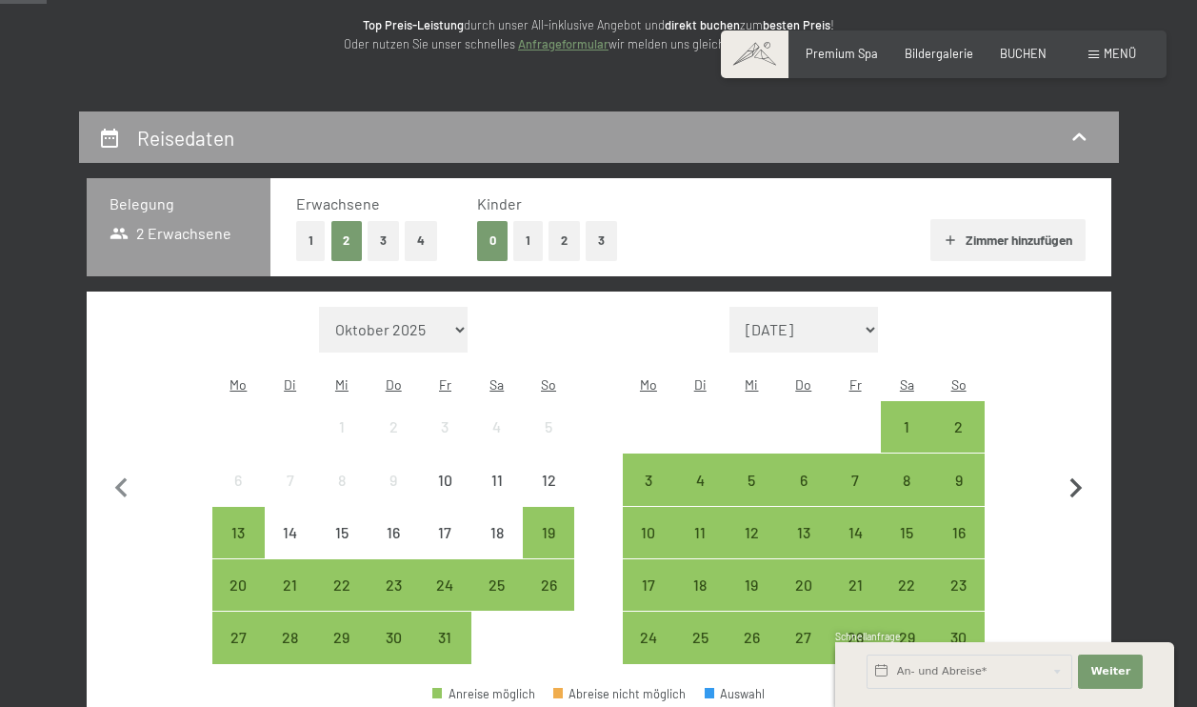
click at [1085, 476] on icon "button" at bounding box center [1076, 488] width 40 height 40
select select "[DATE]"
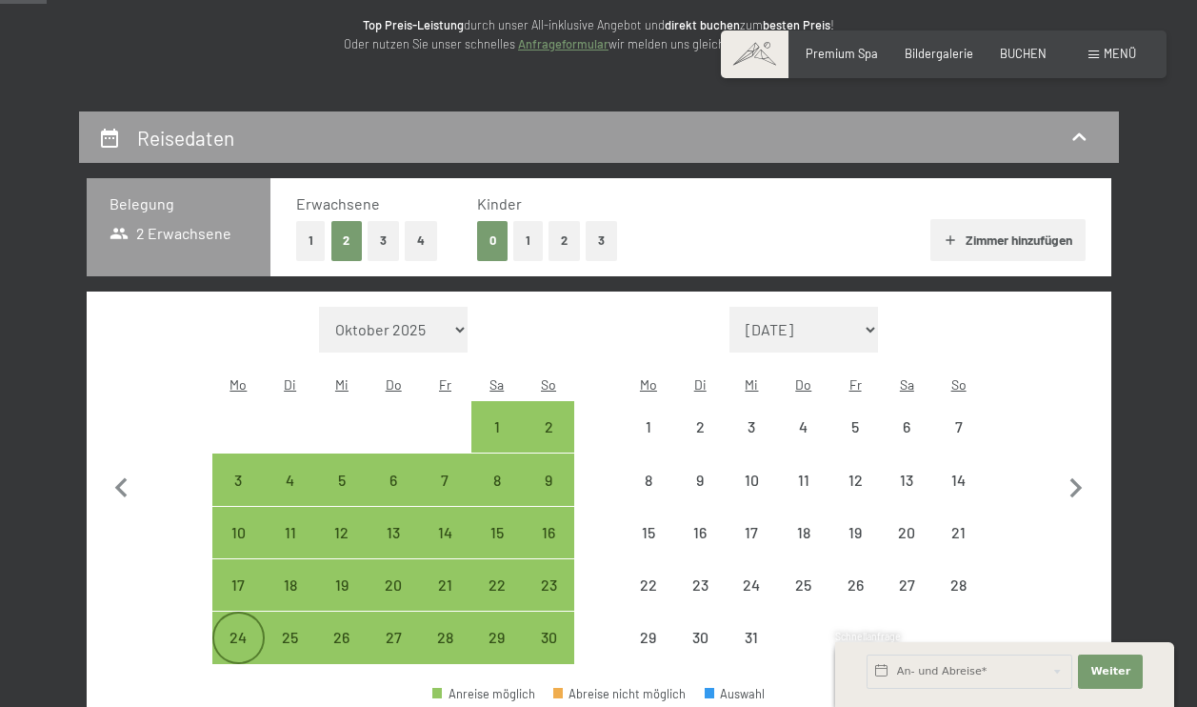
select select "[DATE]"
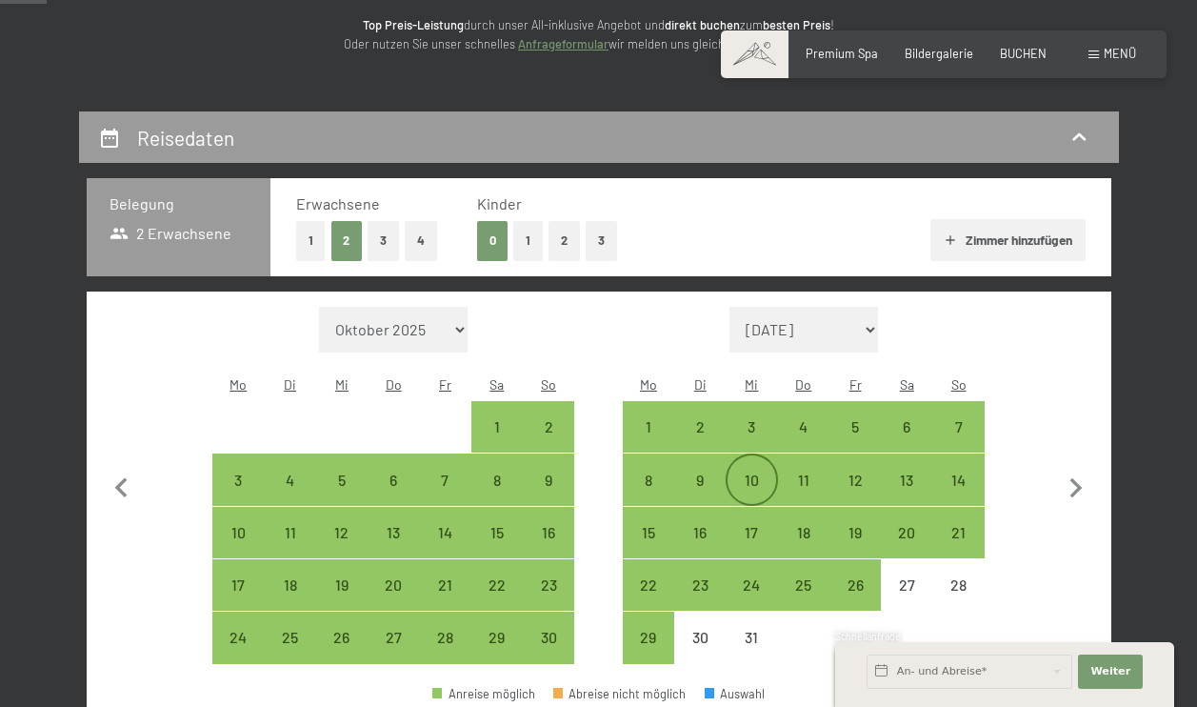
click at [752, 472] on div "10" at bounding box center [751, 496] width 48 height 48
select select "[DATE]"
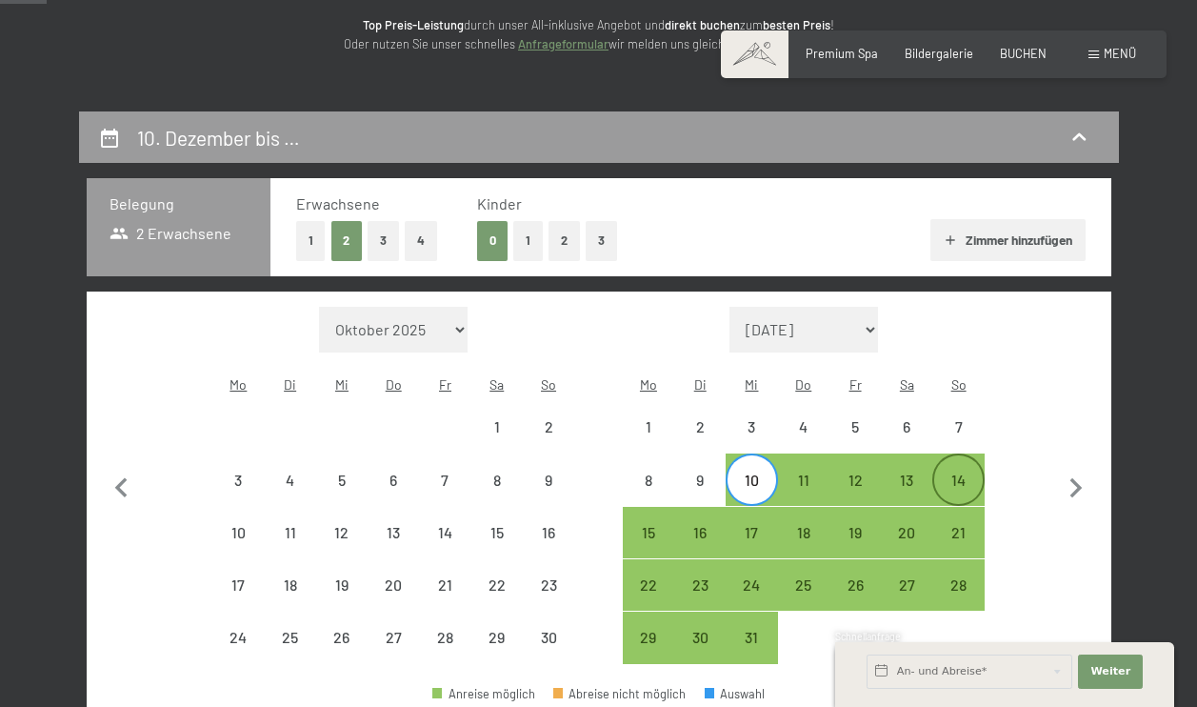
click at [966, 472] on div "14" at bounding box center [958, 496] width 48 height 48
select select "[DATE]"
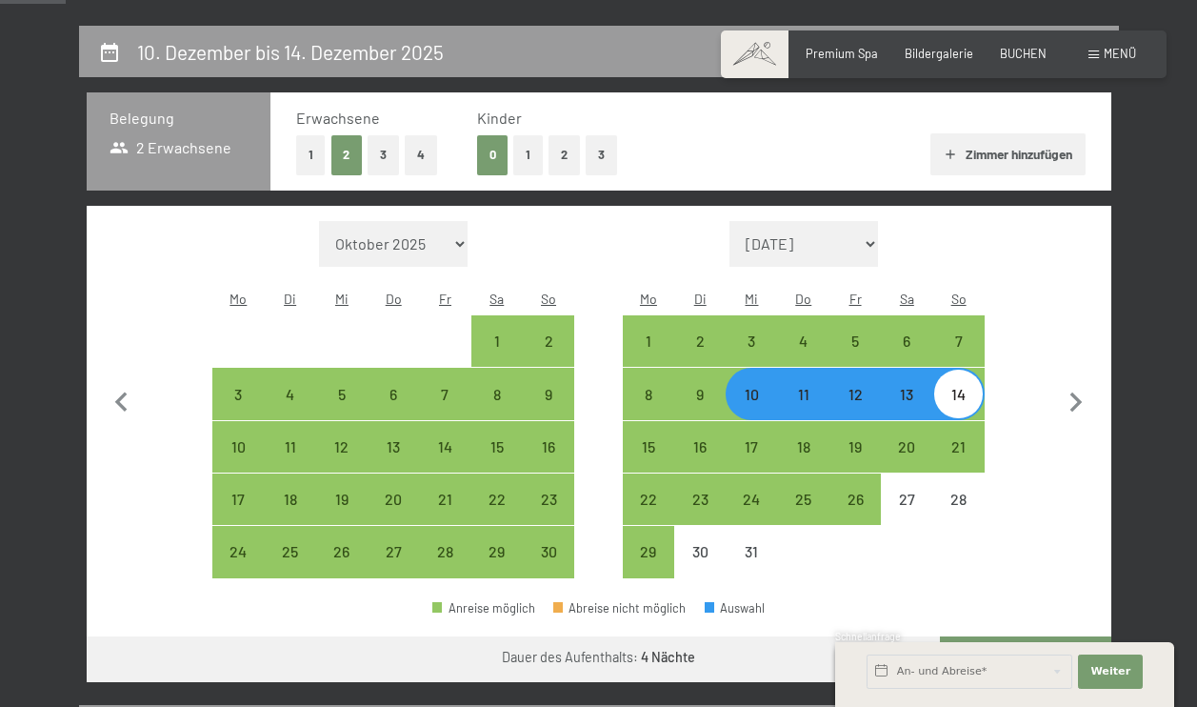
scroll to position [340, 0]
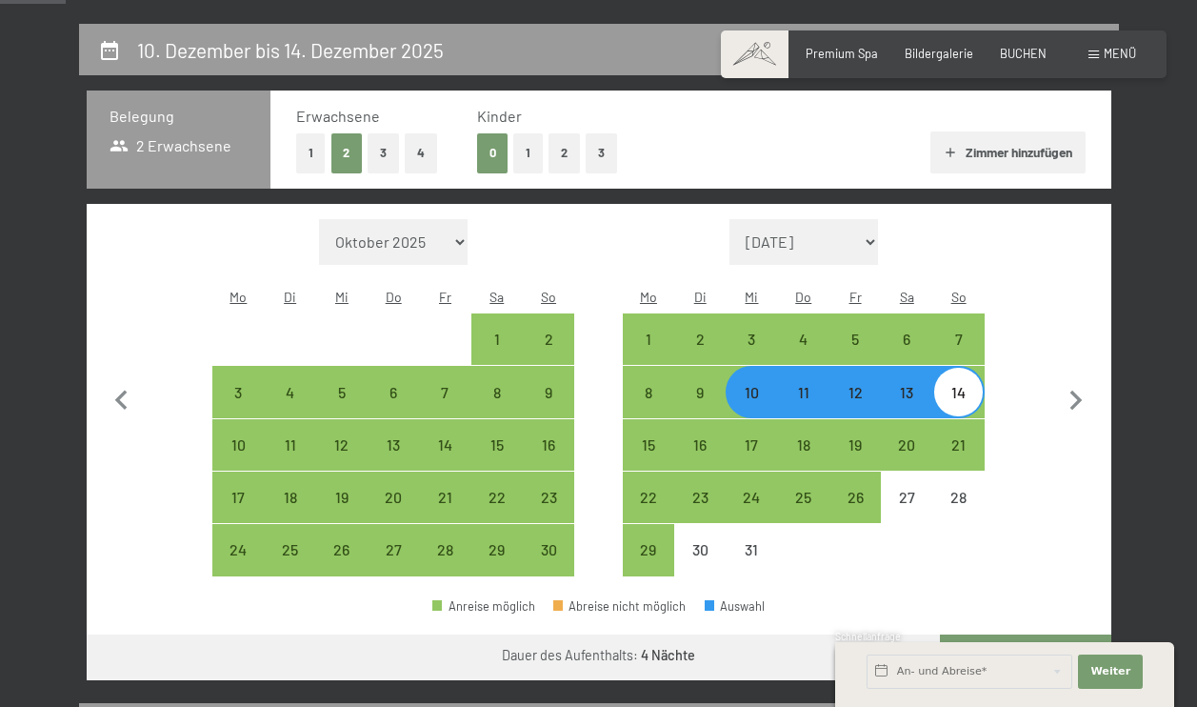
click at [420, 158] on button "4" at bounding box center [421, 152] width 32 height 39
select select "[DATE]"
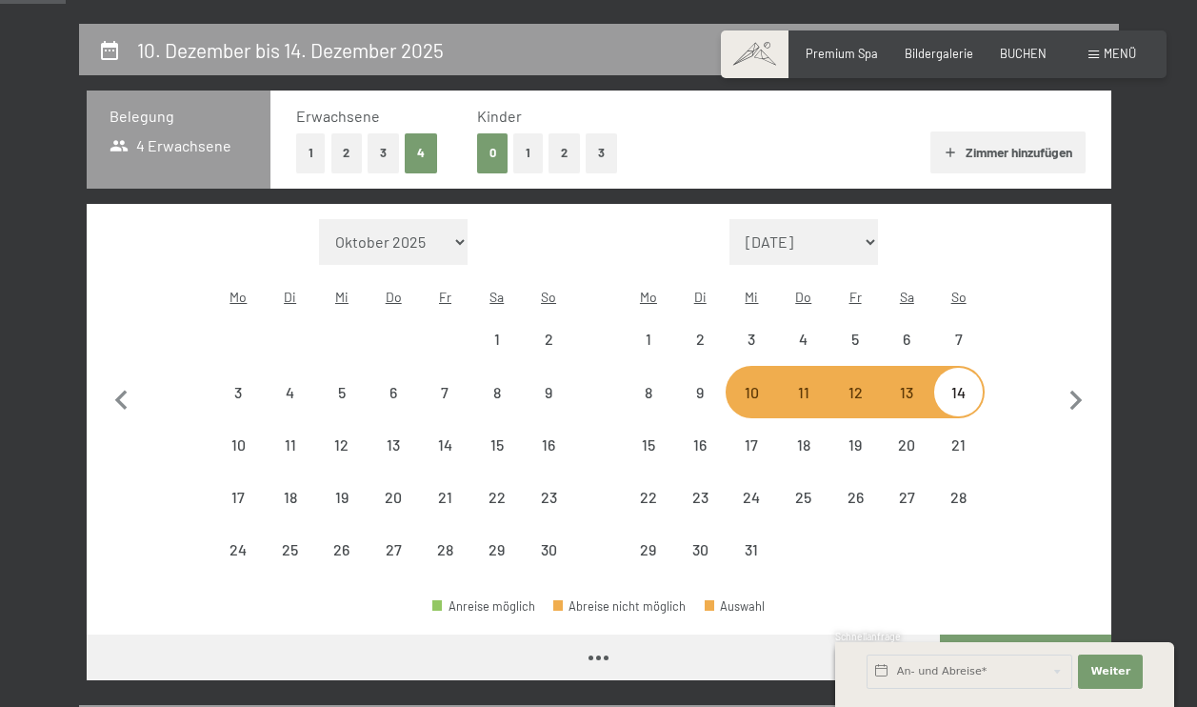
select select "[DATE]"
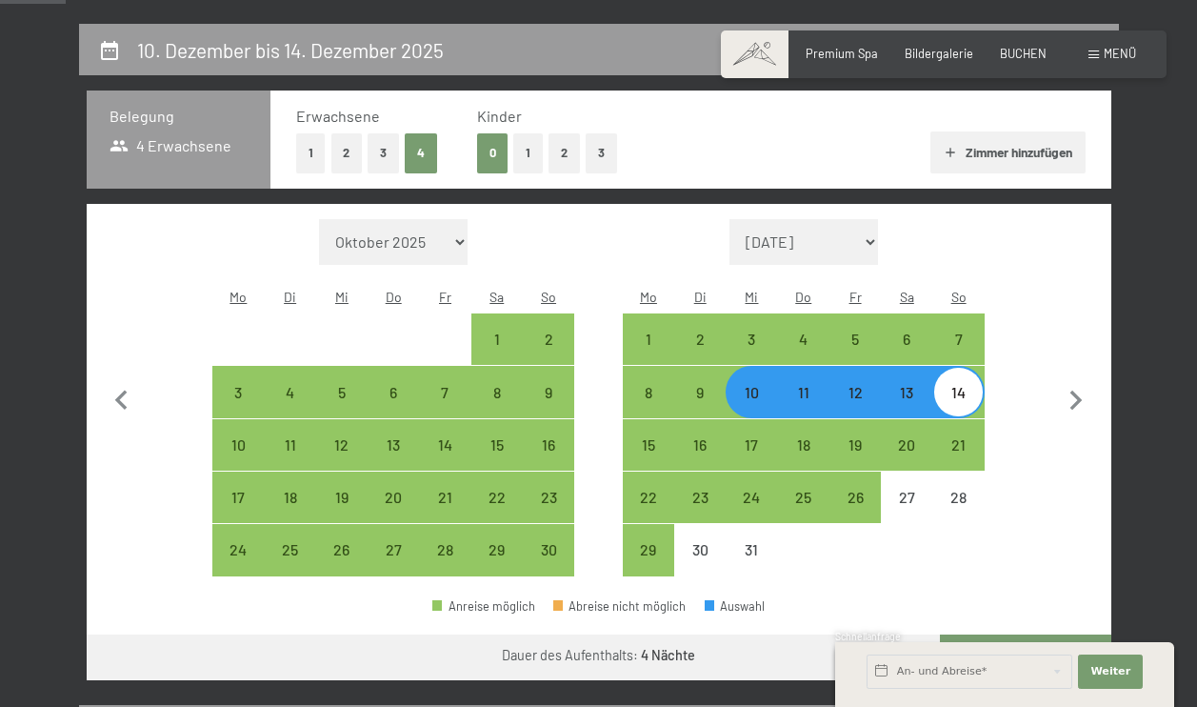
click at [788, 385] on div "11" at bounding box center [804, 409] width 48 height 48
select select "[DATE]"
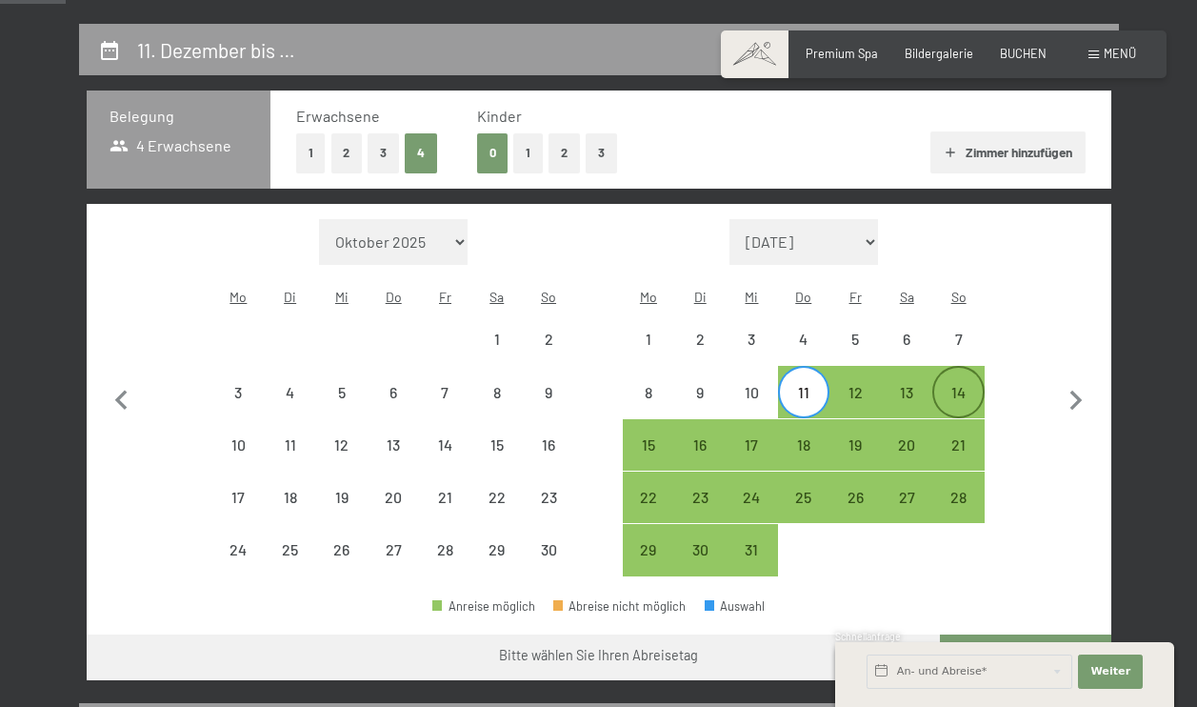
click at [961, 385] on div "14" at bounding box center [958, 409] width 48 height 48
select select "[DATE]"
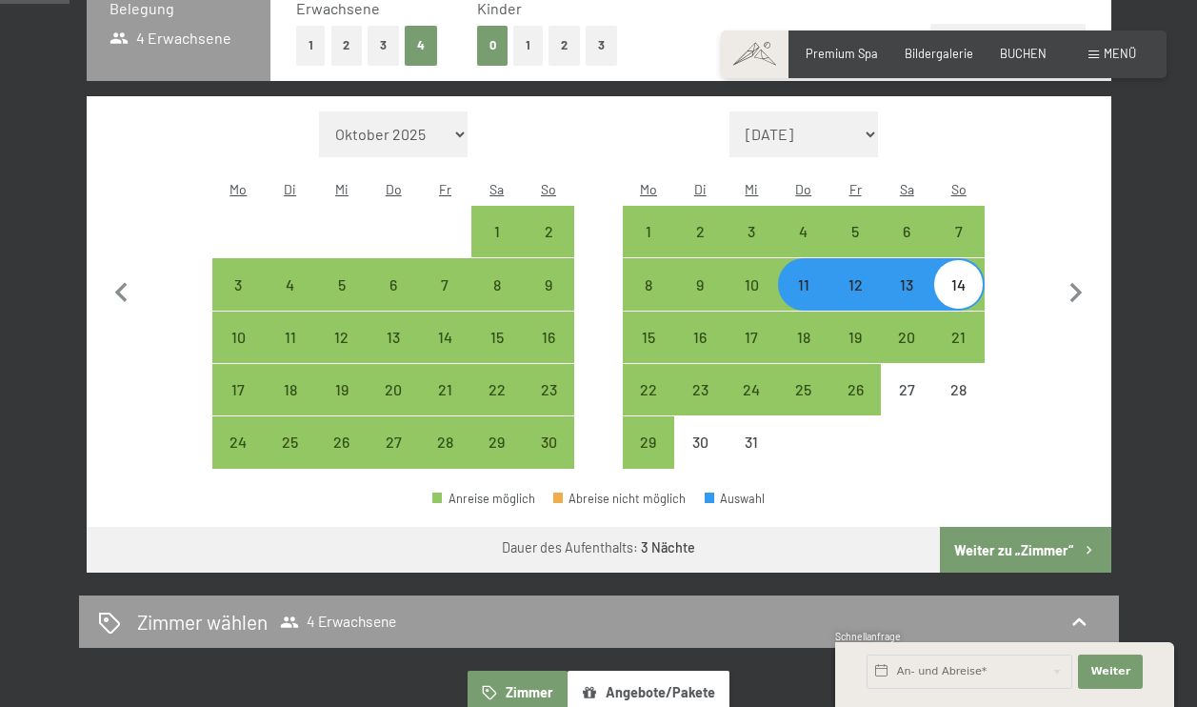
scroll to position [455, 0]
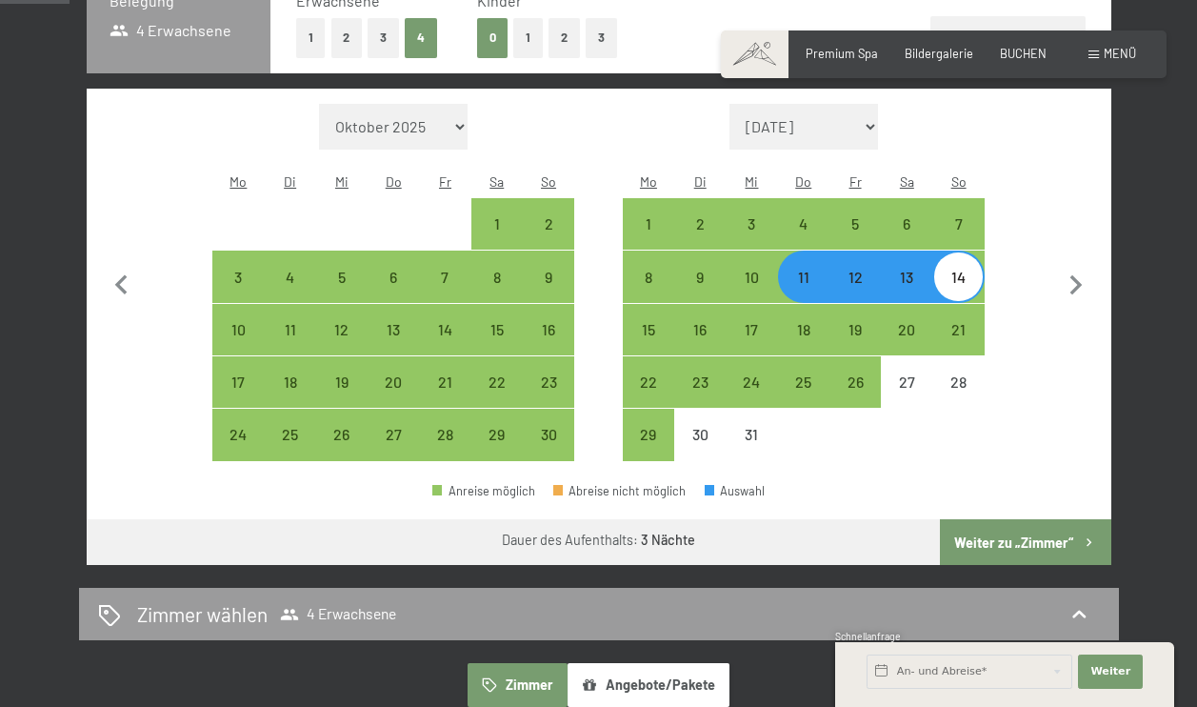
click at [981, 519] on button "Weiter zu „Zimmer“" at bounding box center [1025, 542] width 170 height 46
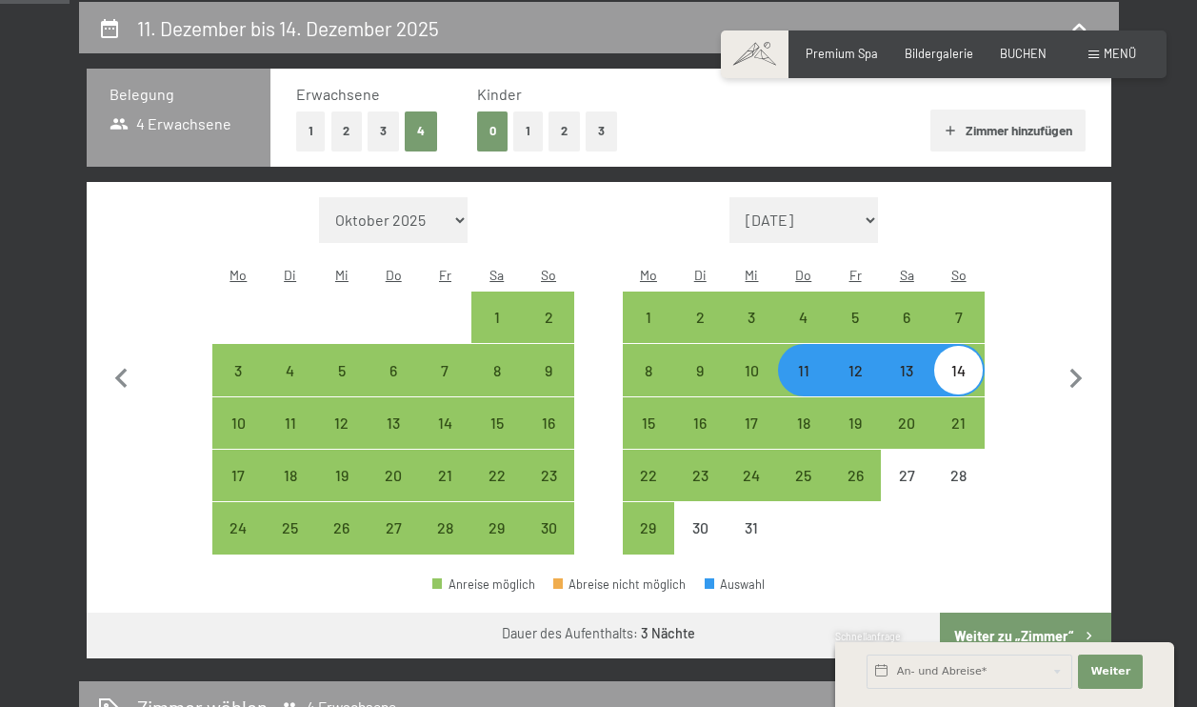
select select "[DATE]"
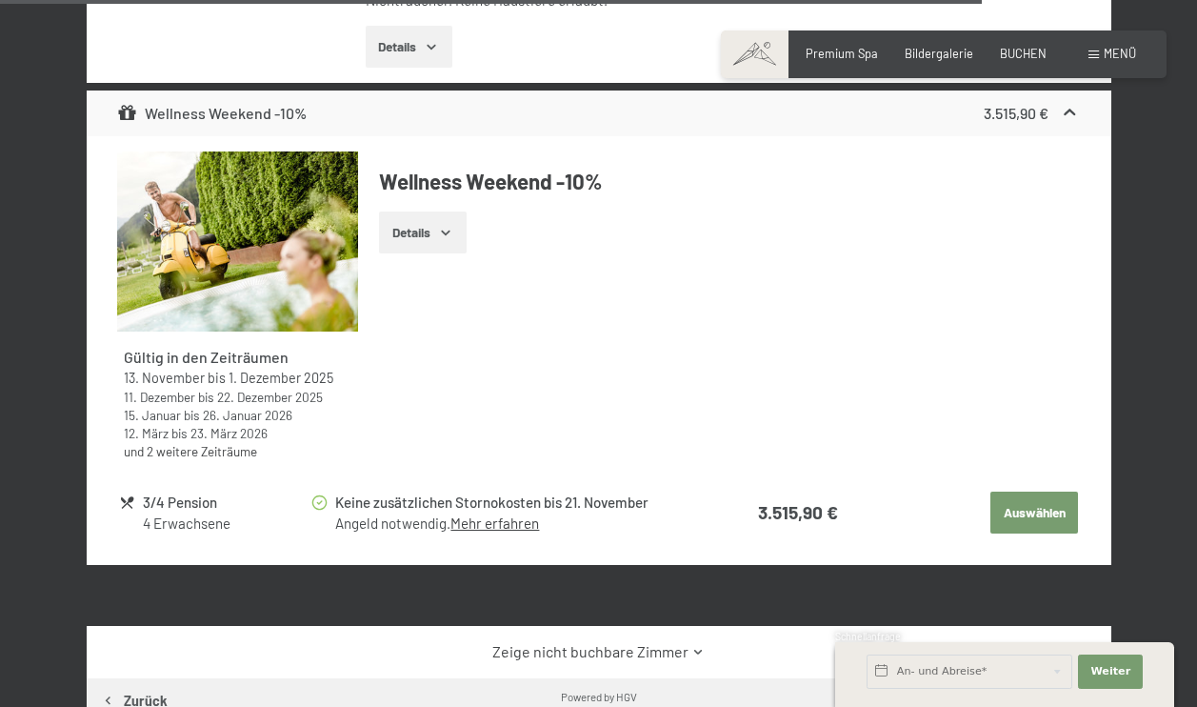
scroll to position [5938, 0]
